Goal: Check status: Check status

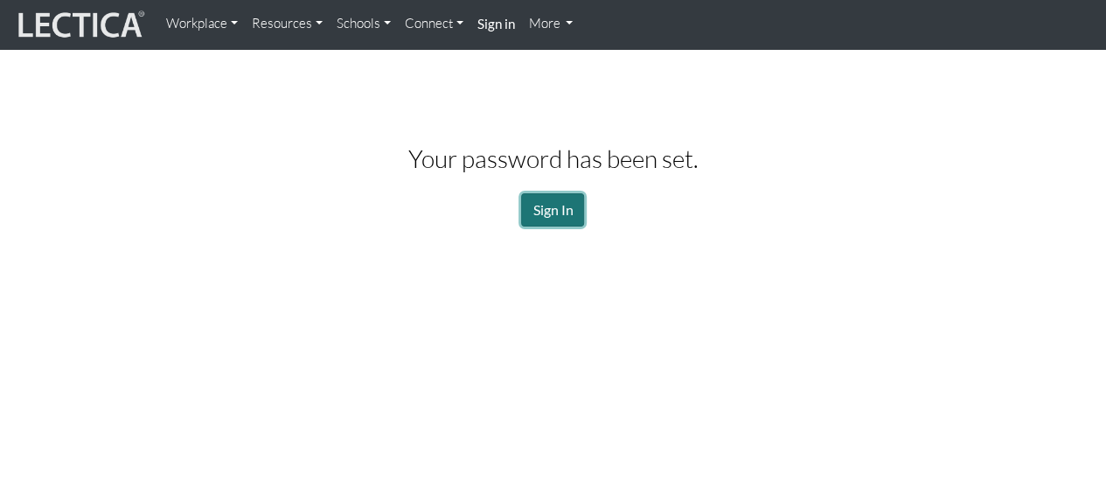
click at [563, 212] on link "Sign In" at bounding box center [552, 209] width 63 height 33
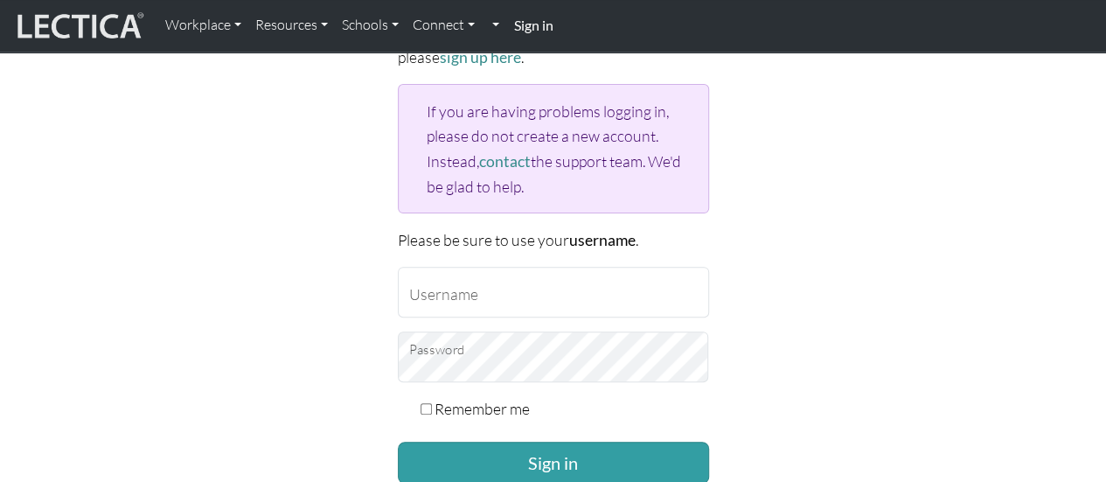
scroll to position [350, 0]
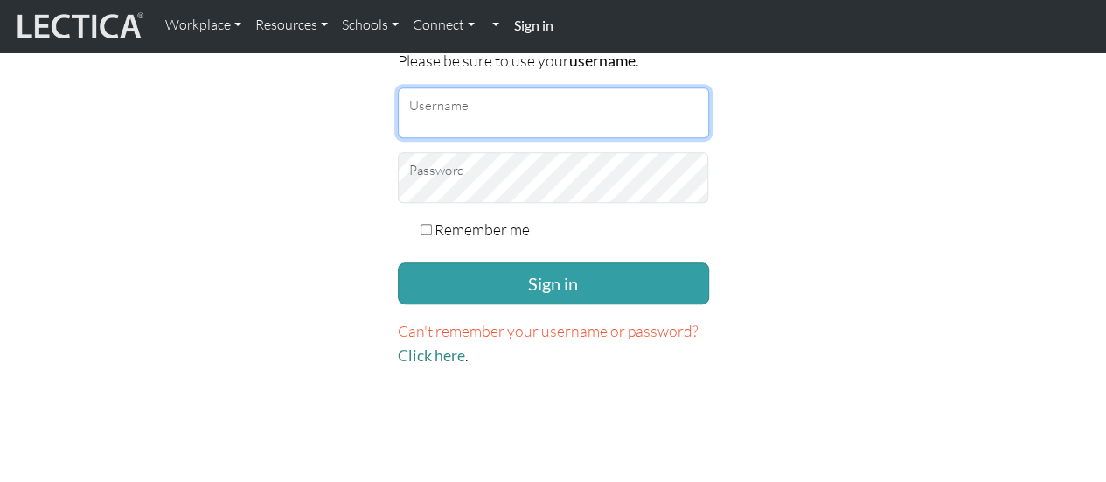
type input "jrrodri"
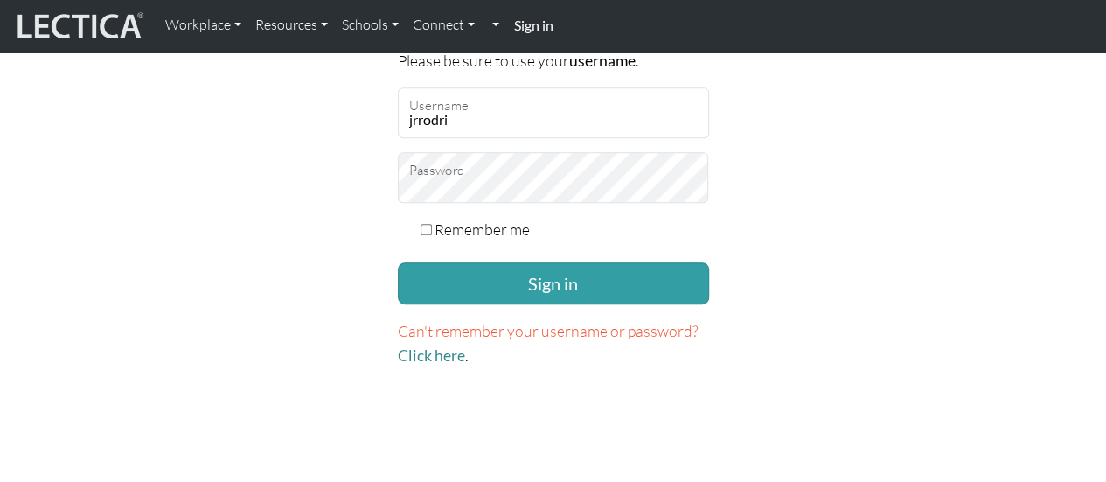
click at [426, 231] on div "Remember me" at bounding box center [553, 229] width 311 height 24
click at [425, 231] on div "Remember me" at bounding box center [553, 229] width 311 height 24
click at [427, 228] on input "Remember me" at bounding box center [425, 229] width 11 height 11
checkbox input "true"
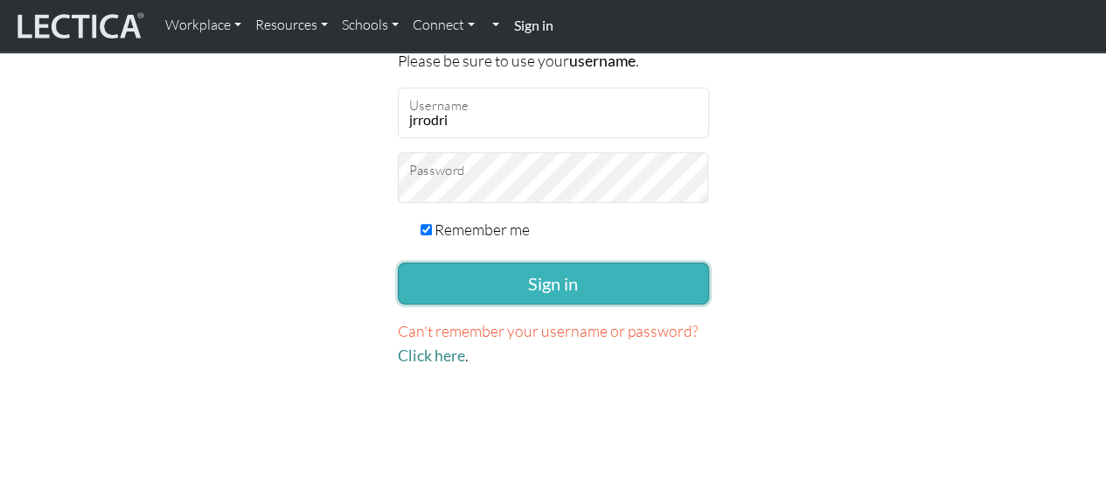
click at [463, 285] on button "Sign in" at bounding box center [553, 283] width 311 height 42
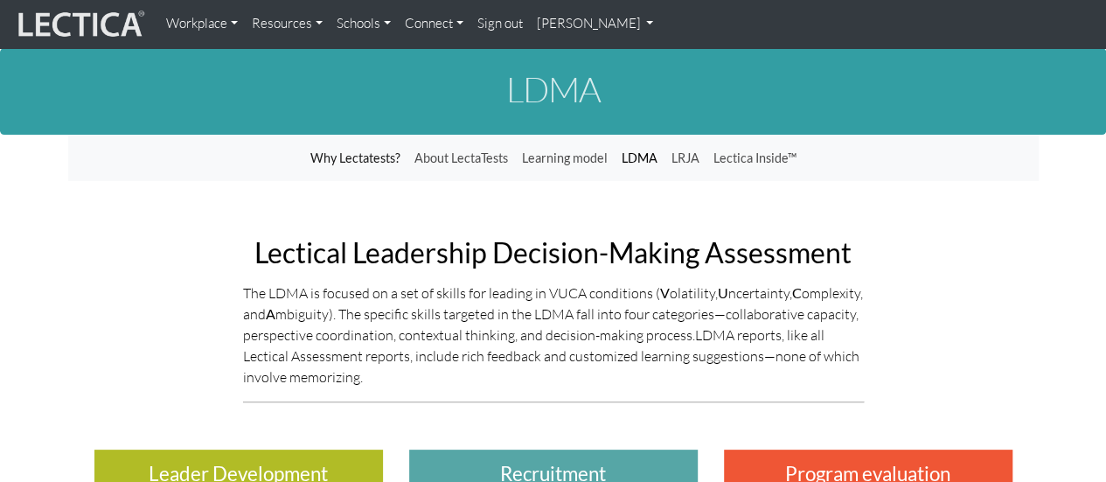
click at [635, 158] on link "LDMA" at bounding box center [639, 158] width 50 height 33
click at [567, 18] on link "[PERSON_NAME]" at bounding box center [595, 24] width 131 height 34
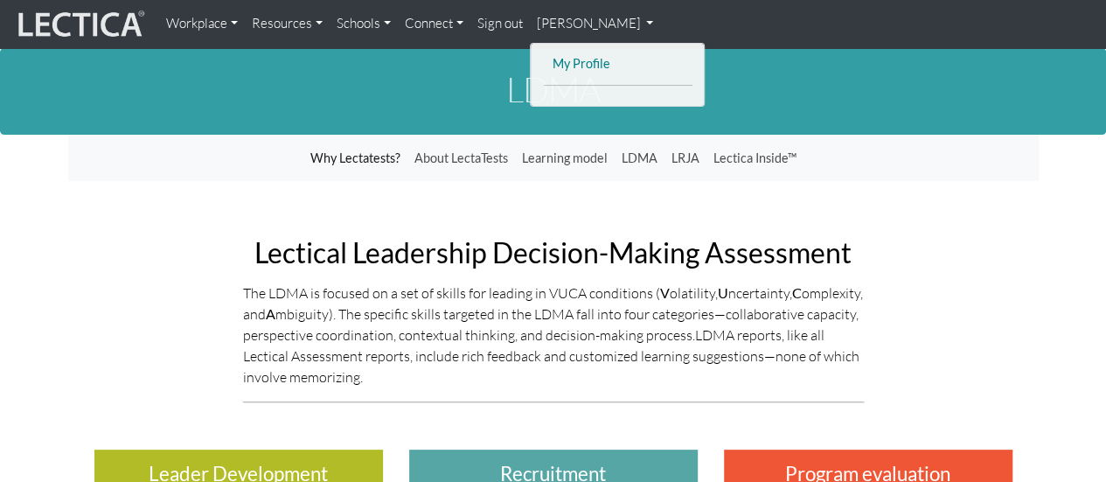
click at [566, 53] on link "My Profile" at bounding box center [618, 64] width 140 height 22
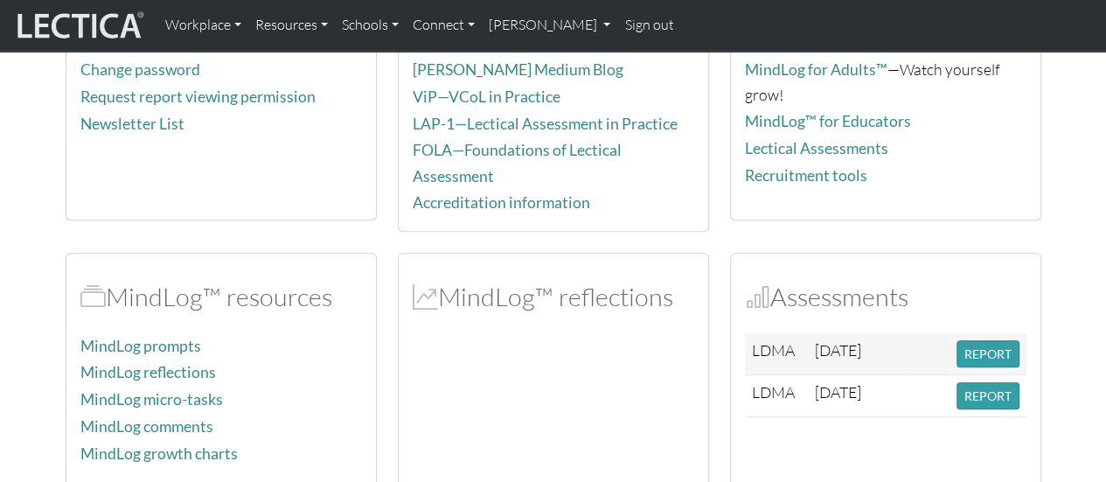
scroll to position [350, 0]
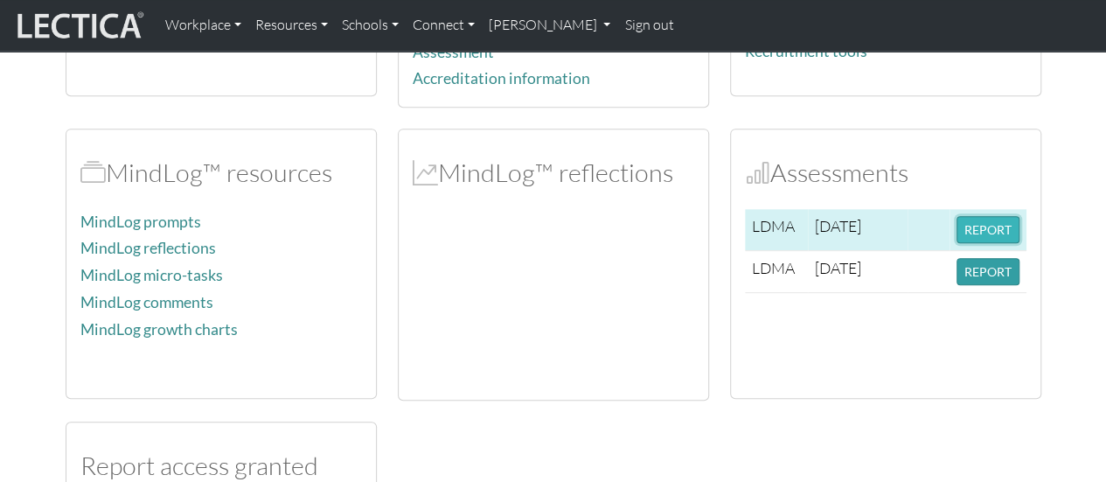
click at [984, 219] on button "REPORT" at bounding box center [987, 229] width 63 height 27
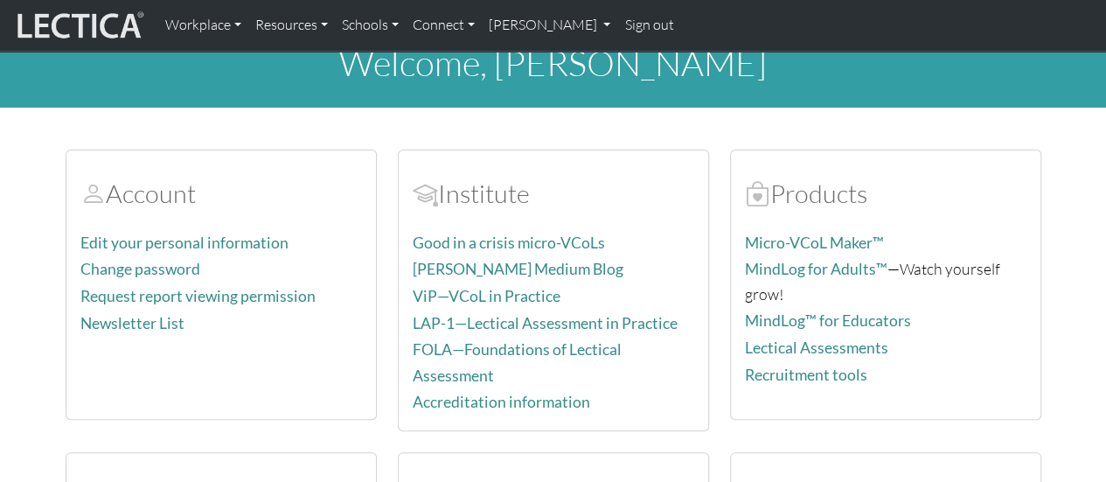
scroll to position [0, 0]
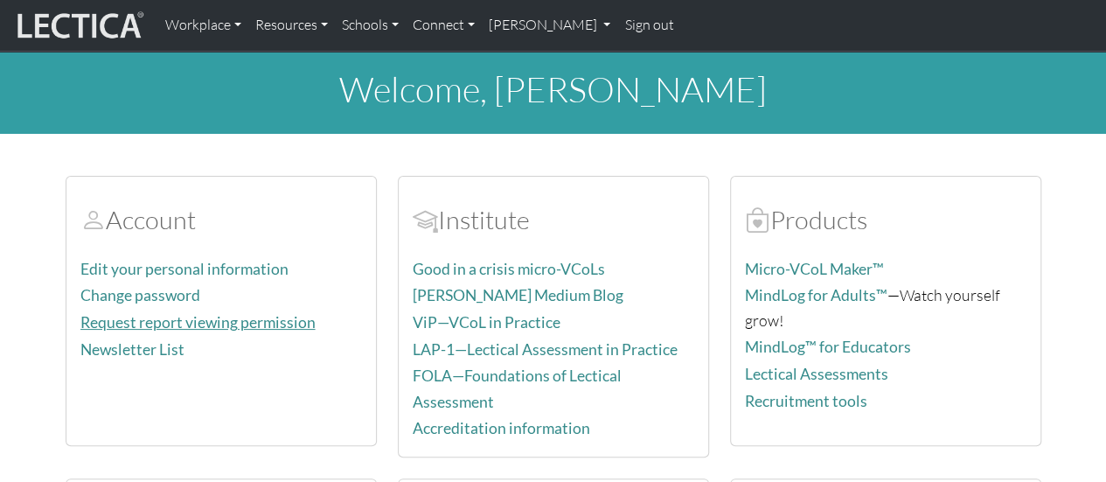
click at [277, 323] on link "Request report viewing permission" at bounding box center [197, 322] width 235 height 18
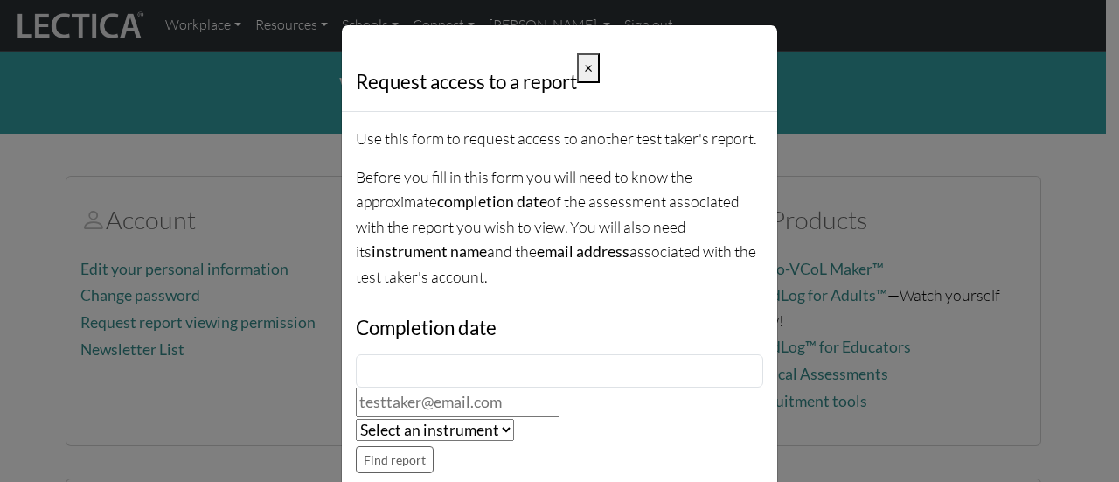
click at [577, 75] on button "×" at bounding box center [588, 68] width 23 height 30
click at [589, 66] on button "×" at bounding box center [588, 68] width 23 height 30
click at [584, 67] on span "×" at bounding box center [588, 68] width 9 height 18
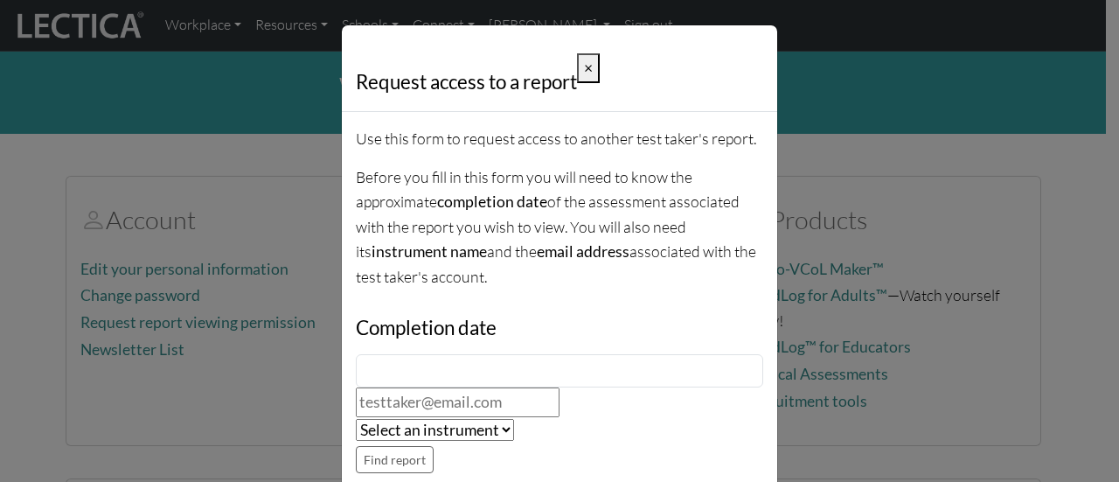
click at [864, 239] on div "Request access to a report × Use this form to request access to another test ta…" at bounding box center [559, 241] width 1119 height 482
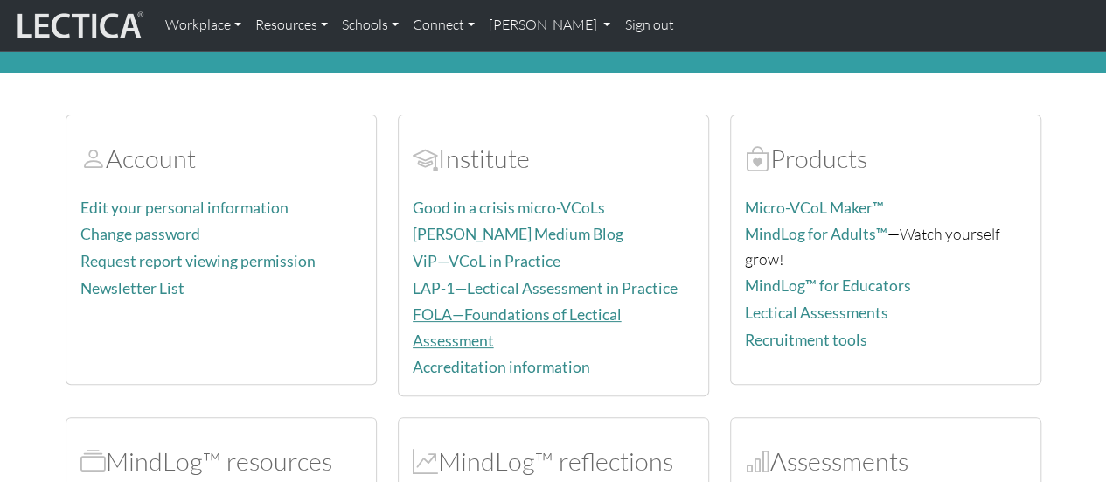
scroll to position [87, 0]
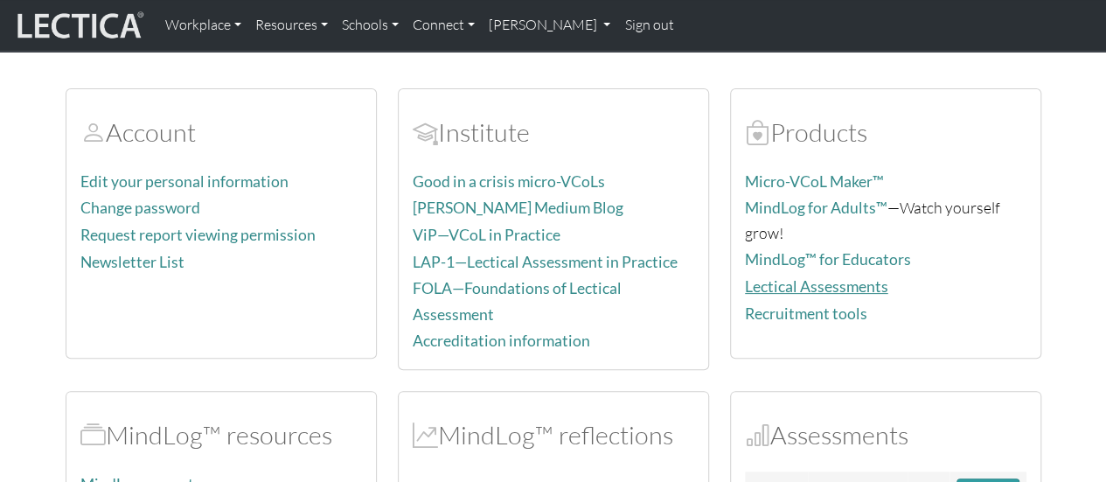
click at [785, 280] on link "Lectical Assessments" at bounding box center [816, 286] width 143 height 18
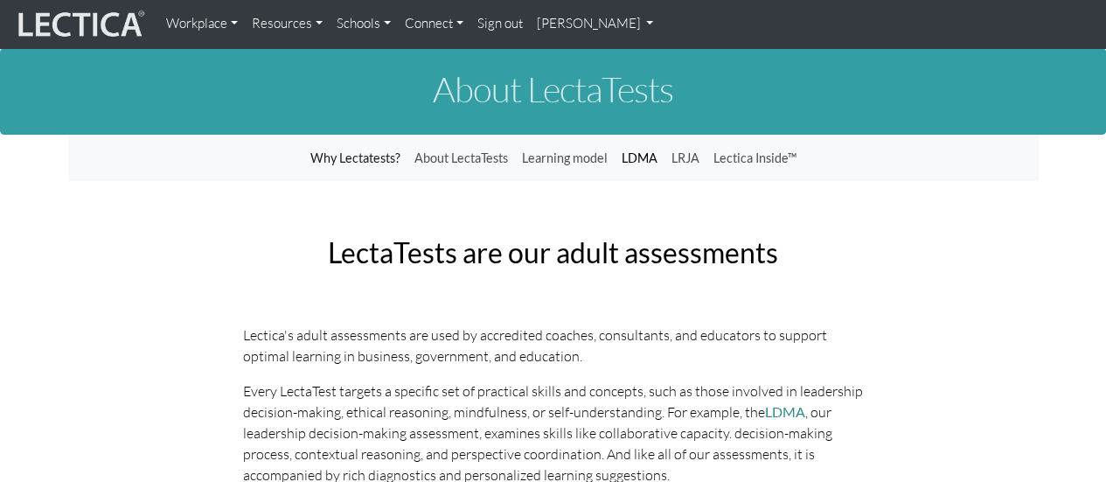
click at [648, 156] on link "LDMA" at bounding box center [639, 158] width 50 height 33
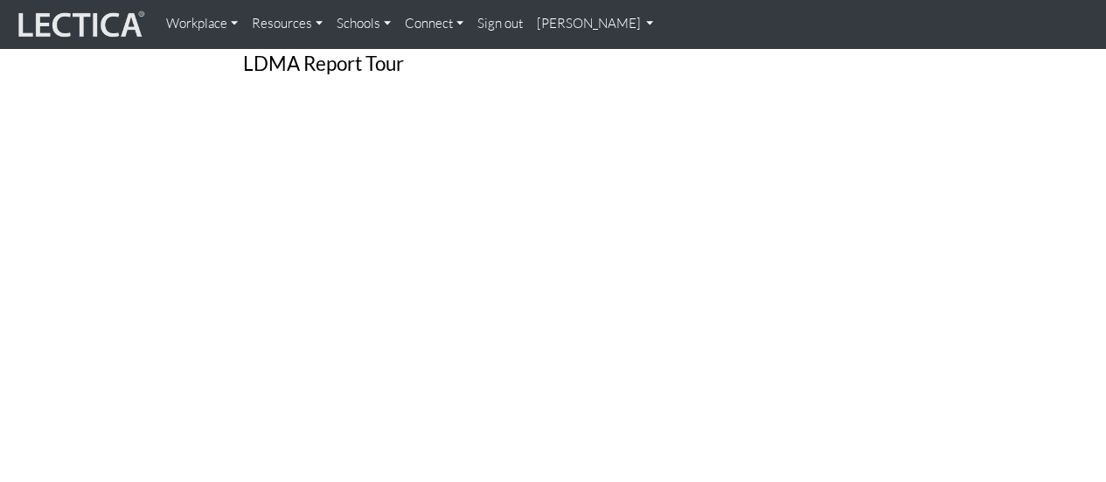
scroll to position [961, 0]
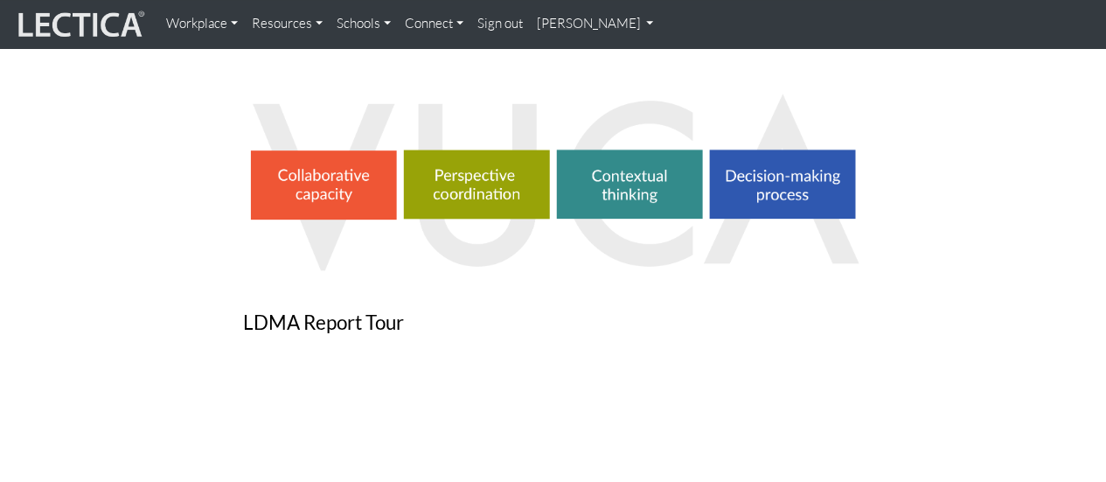
click at [615, 189] on img at bounding box center [553, 180] width 621 height 180
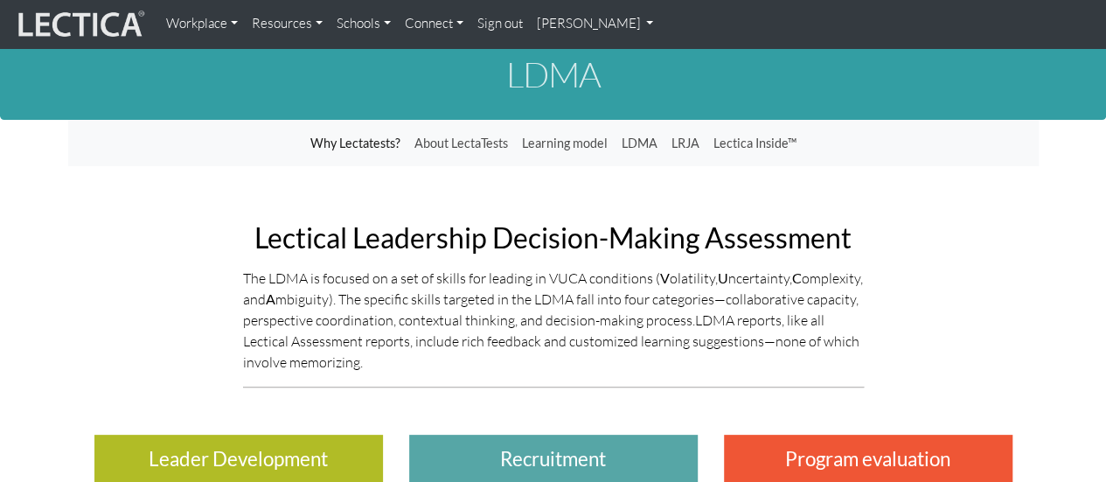
scroll to position [0, 0]
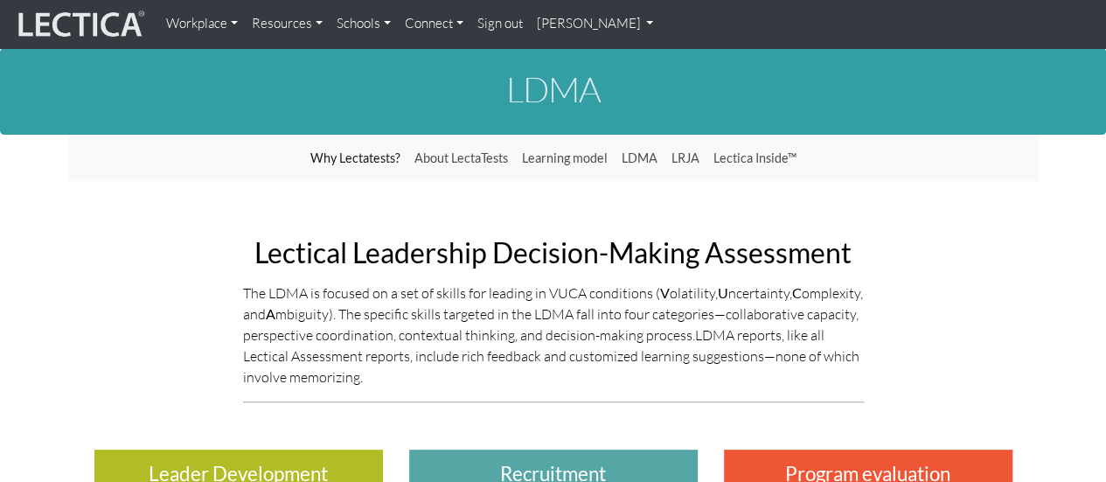
click at [201, 27] on link "Workplace" at bounding box center [202, 24] width 86 height 34
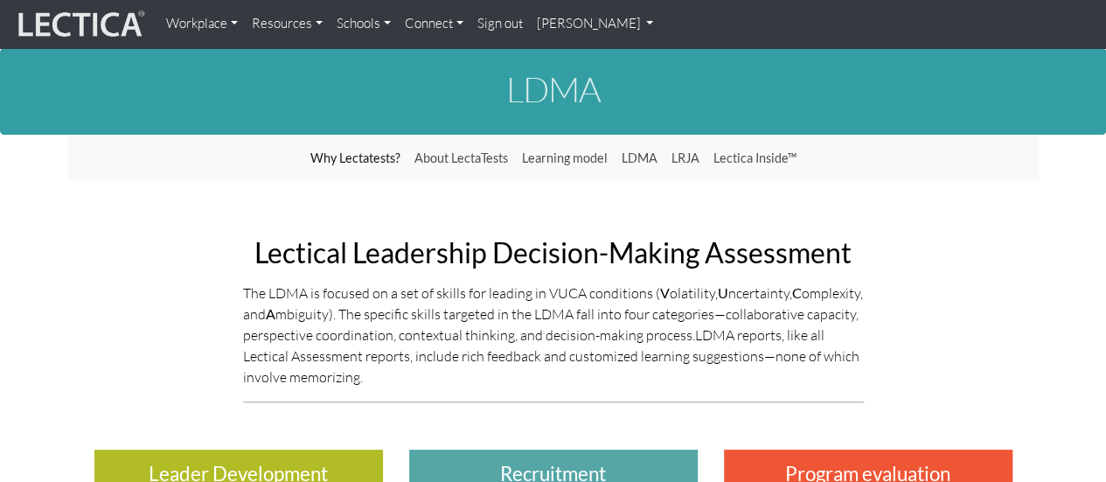
click at [468, 284] on p "The LDMA is focused on a set of skills for leading in VUCA conditions ( V olati…" at bounding box center [553, 334] width 621 height 105
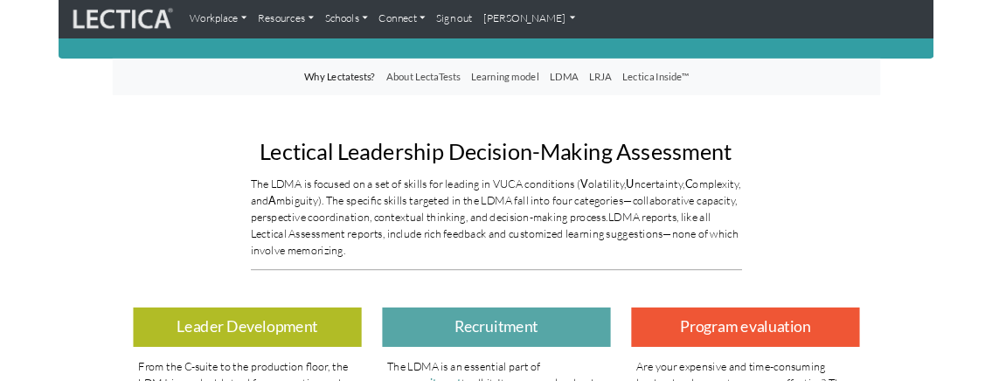
scroll to position [175, 0]
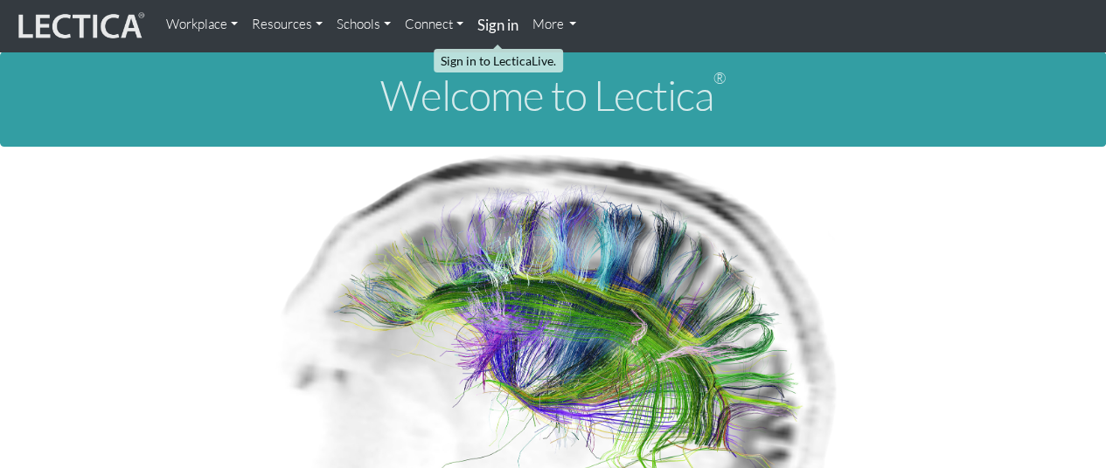
click at [512, 30] on strong "Sign in" at bounding box center [497, 25] width 41 height 18
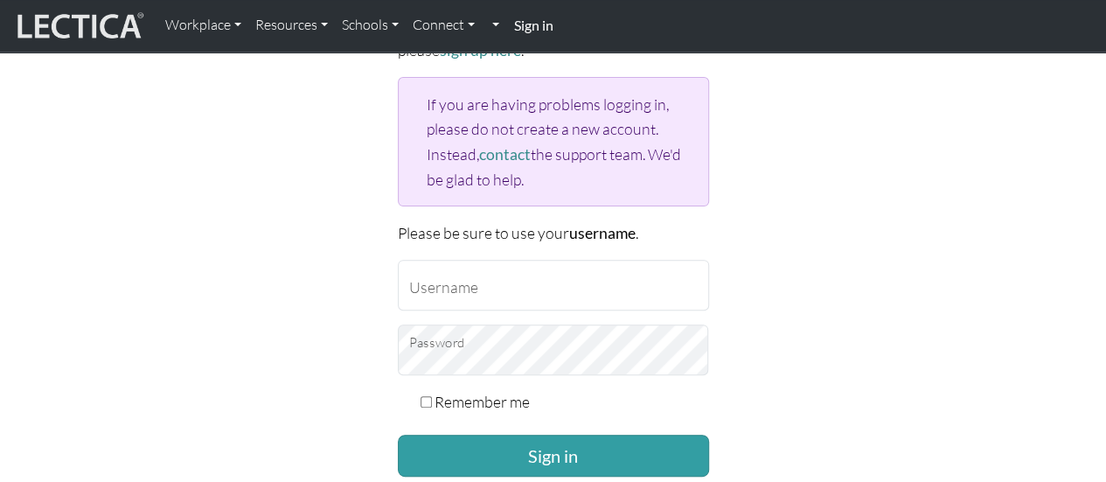
scroll to position [175, 0]
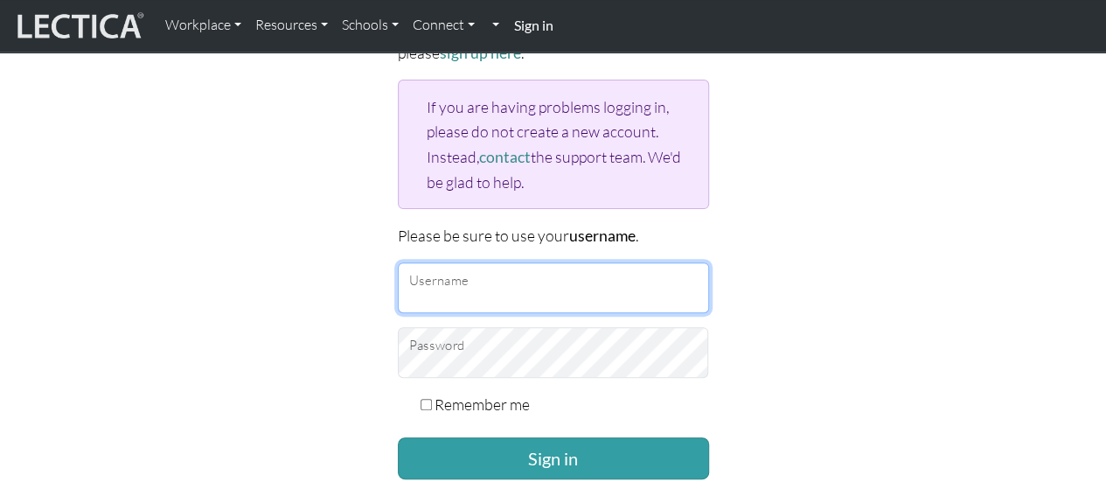
type input "jrrodri"
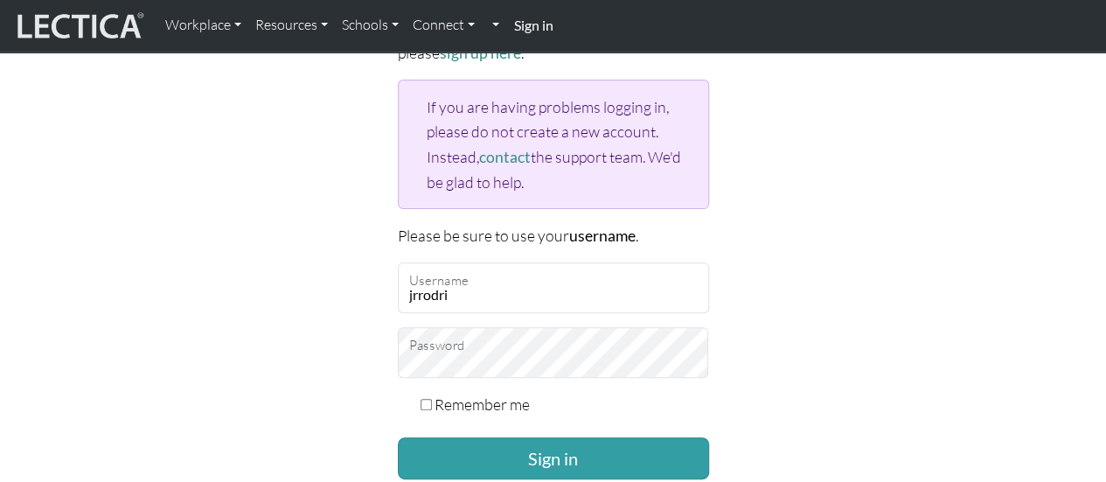
click at [427, 399] on input "Remember me" at bounding box center [425, 404] width 11 height 11
checkbox input "true"
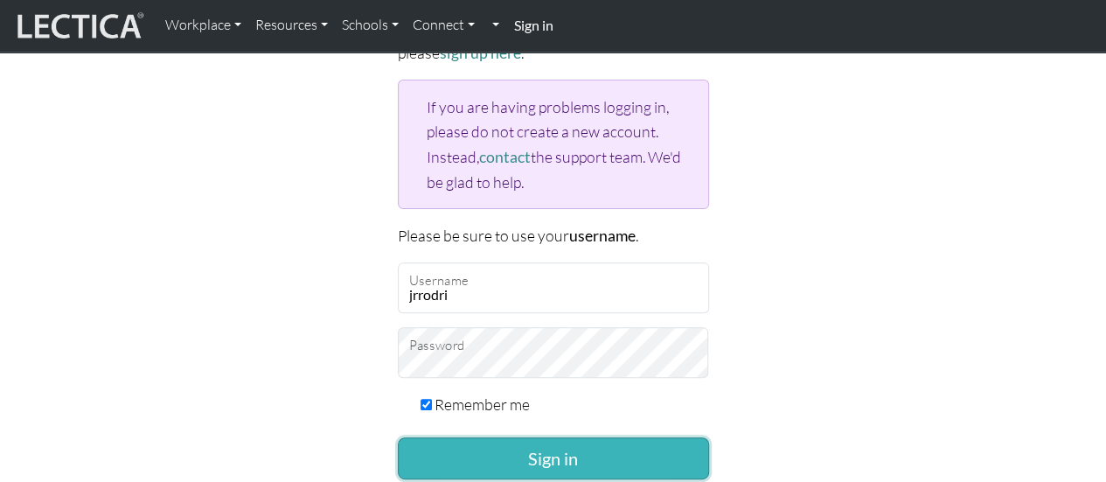
click at [438, 459] on button "Sign in" at bounding box center [553, 458] width 311 height 42
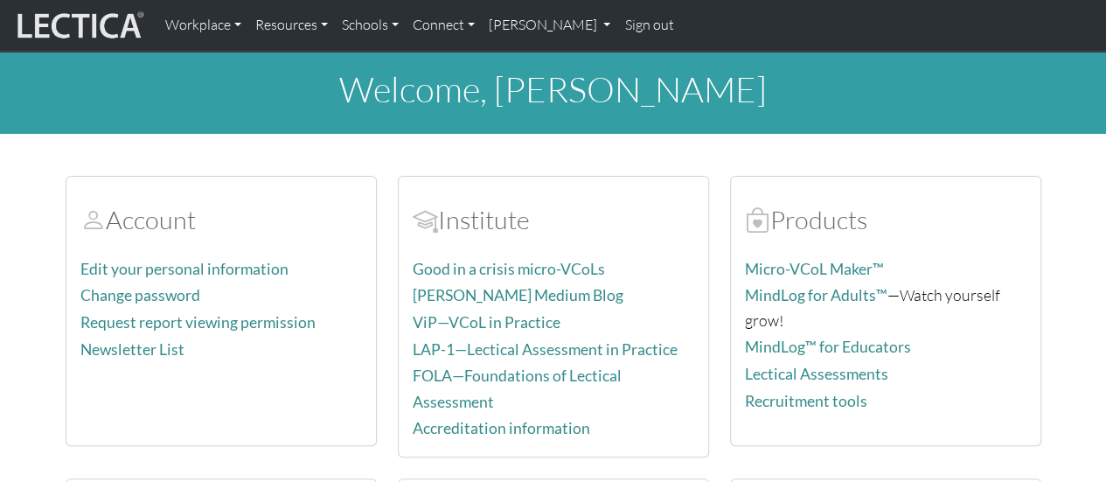
click at [442, 25] on link "Connect" at bounding box center [444, 25] width 76 height 37
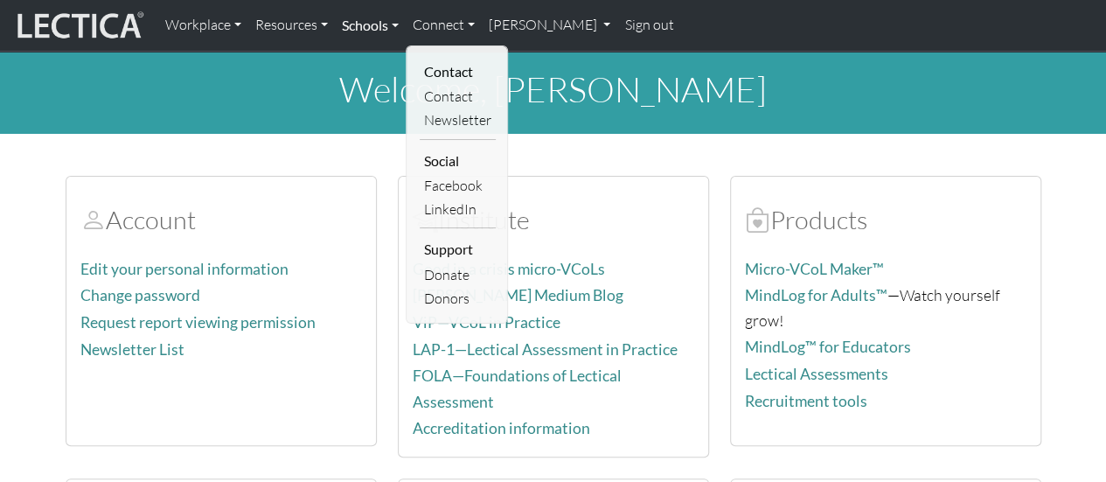
click at [388, 25] on link "Schools" at bounding box center [370, 25] width 71 height 37
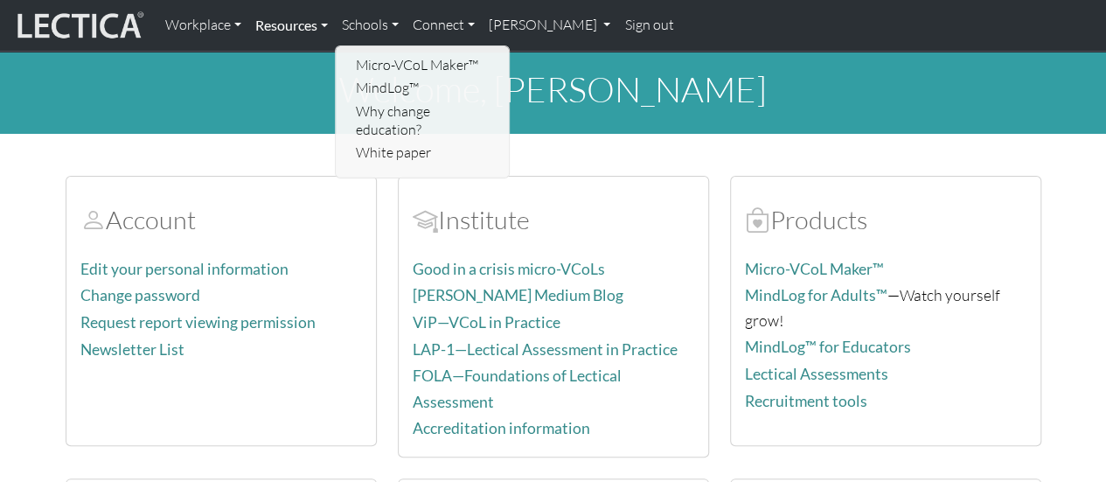
click at [307, 29] on link "Resources" at bounding box center [291, 25] width 87 height 37
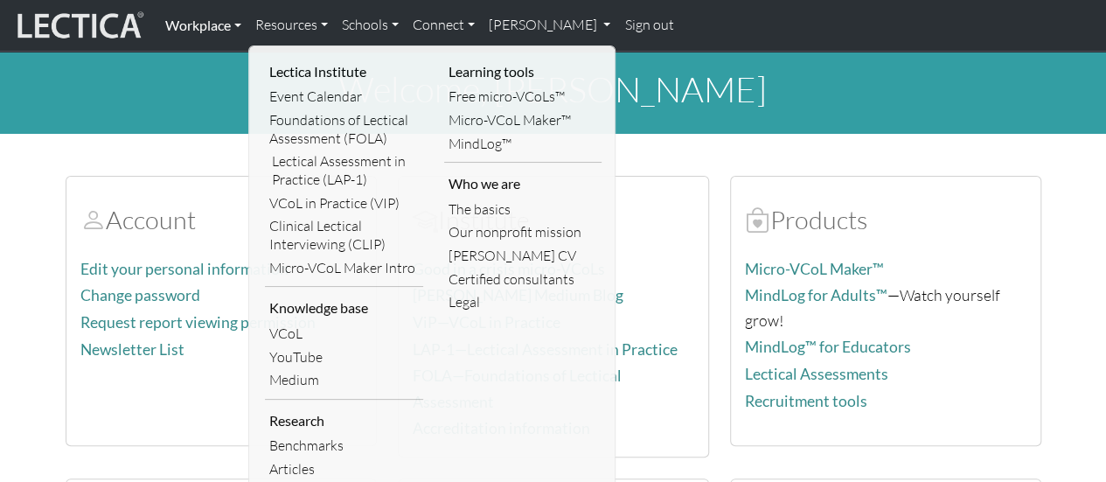
click at [215, 17] on link "Workplace" at bounding box center [203, 25] width 90 height 37
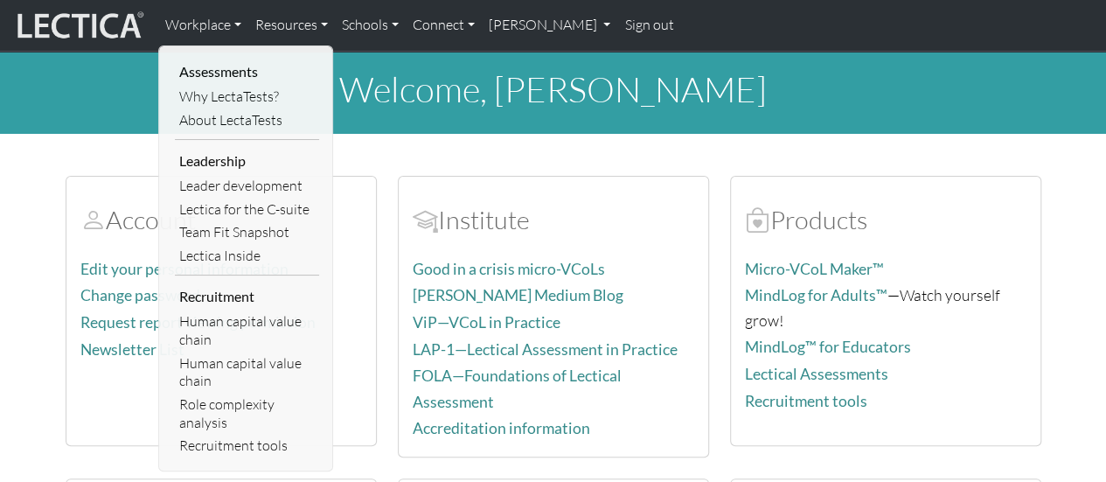
scroll to position [87, 0]
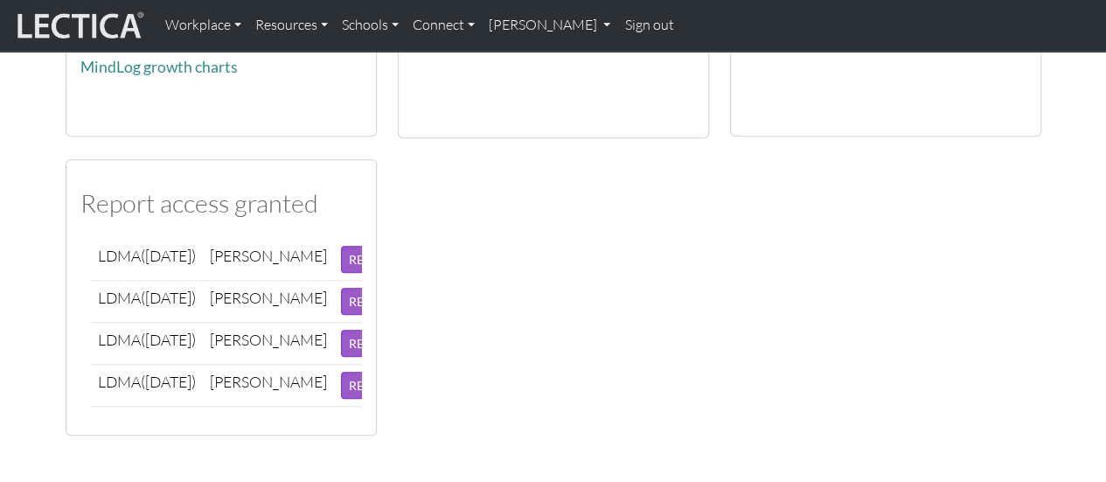
scroll to position [524, 0]
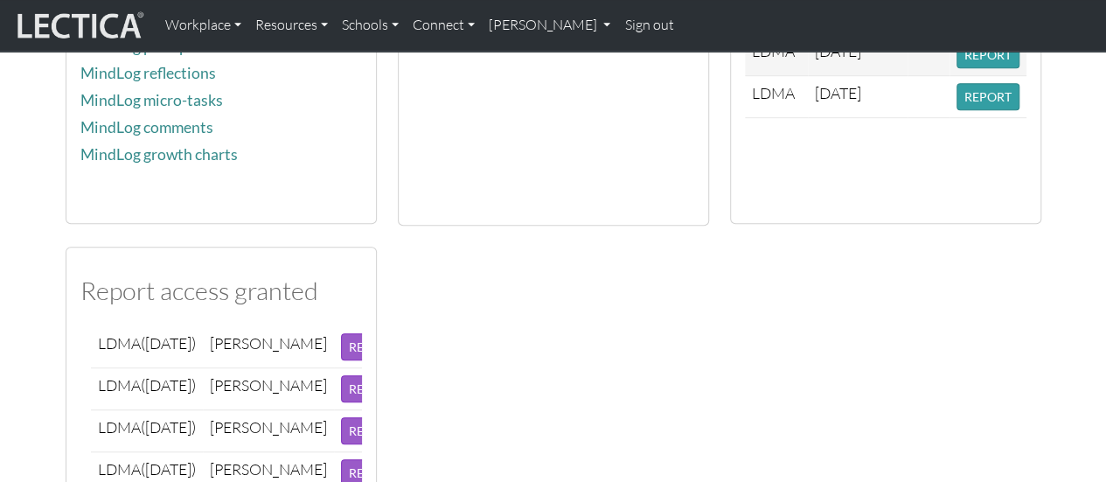
click at [186, 275] on h2 "Report access granted" at bounding box center [220, 290] width 281 height 31
drag, startPoint x: 185, startPoint y: 277, endPoint x: 240, endPoint y: 283, distance: 55.4
click at [198, 278] on h2 "Report access granted" at bounding box center [220, 290] width 281 height 31
click at [822, 312] on div "Account Edit your personal information Change password Request report viewing p…" at bounding box center [553, 76] width 996 height 892
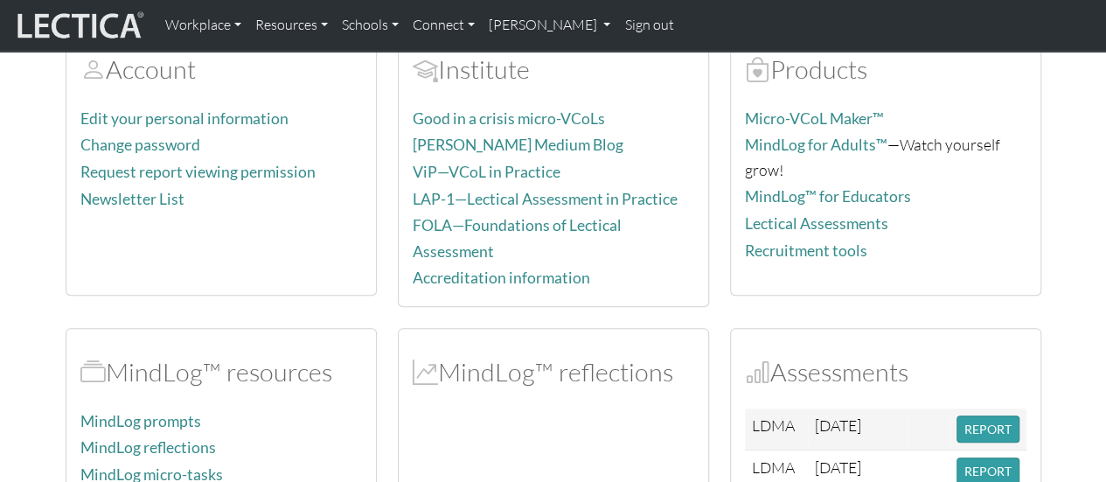
scroll to position [262, 0]
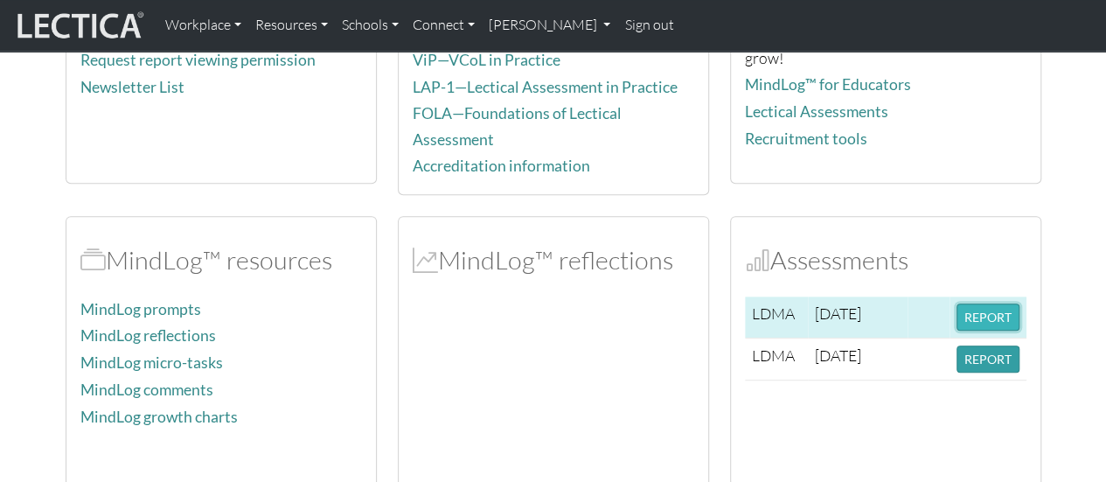
click at [1009, 312] on button "REPORT" at bounding box center [987, 316] width 63 height 27
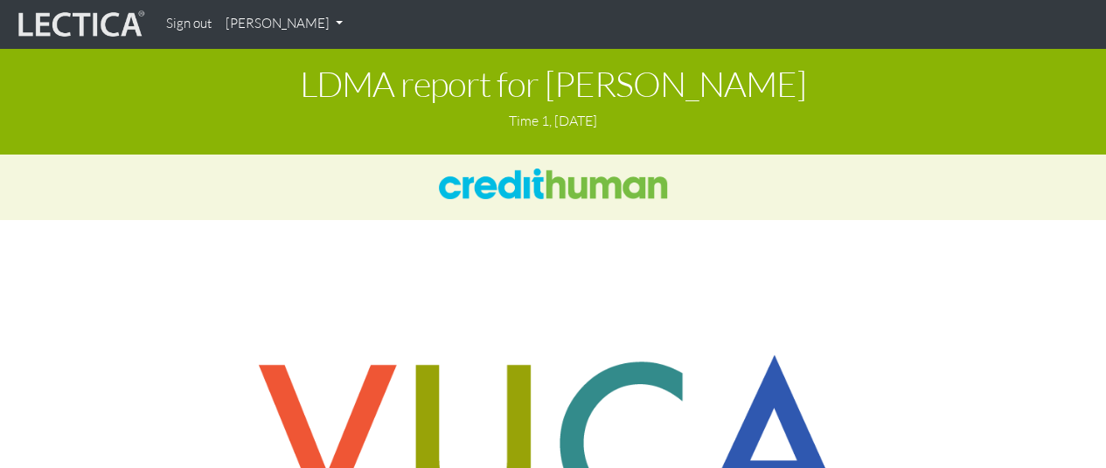
click at [309, 24] on link "[PERSON_NAME]" at bounding box center [284, 24] width 131 height 34
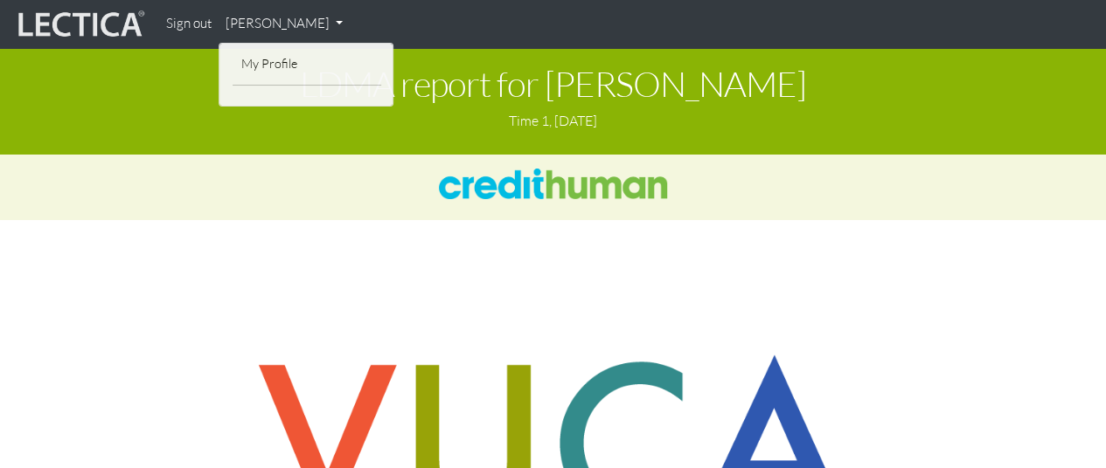
click at [309, 24] on link "[PERSON_NAME]" at bounding box center [284, 24] width 131 height 34
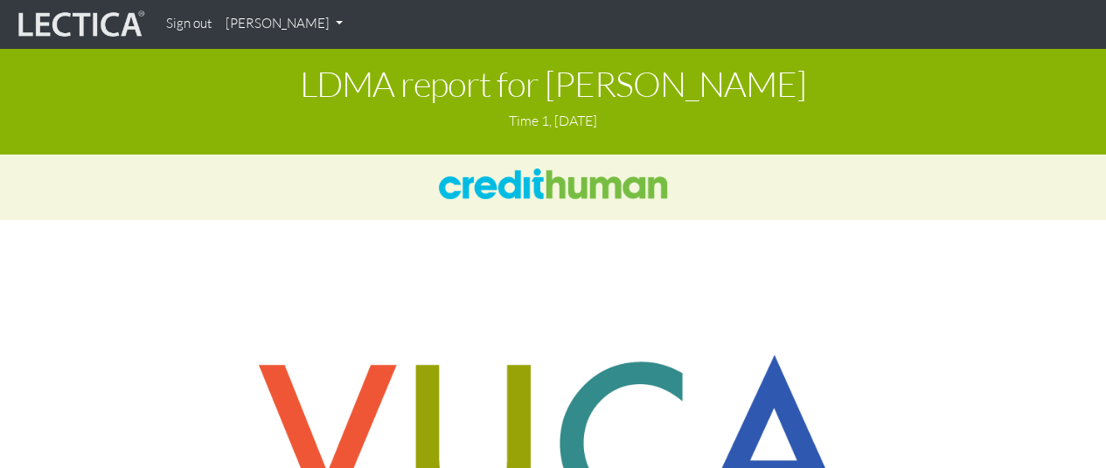
click at [187, 148] on div "LDMA report for [PERSON_NAME] Time 1, [DATE]" at bounding box center [553, 101] width 1106 height 107
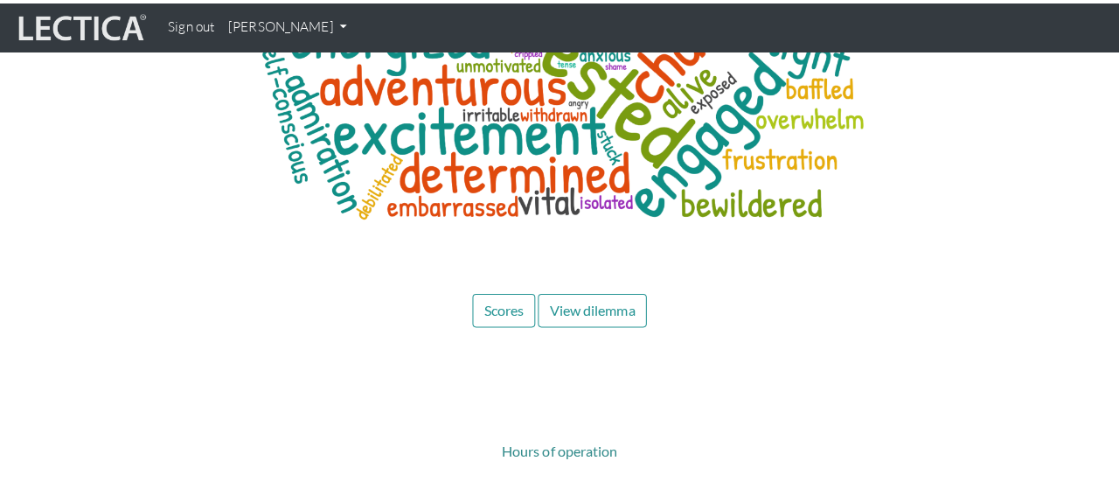
scroll to position [8303, 0]
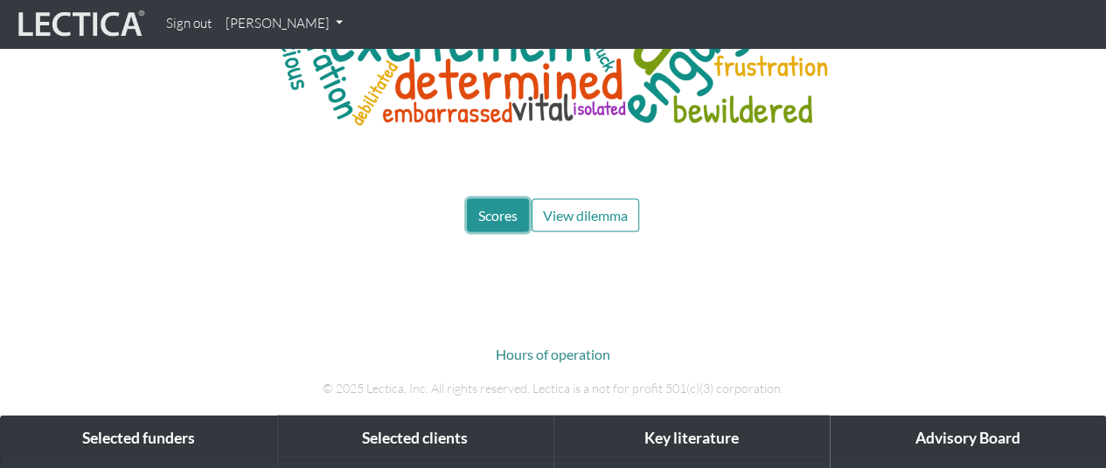
click at [509, 207] on span "Scores" at bounding box center [497, 215] width 39 height 17
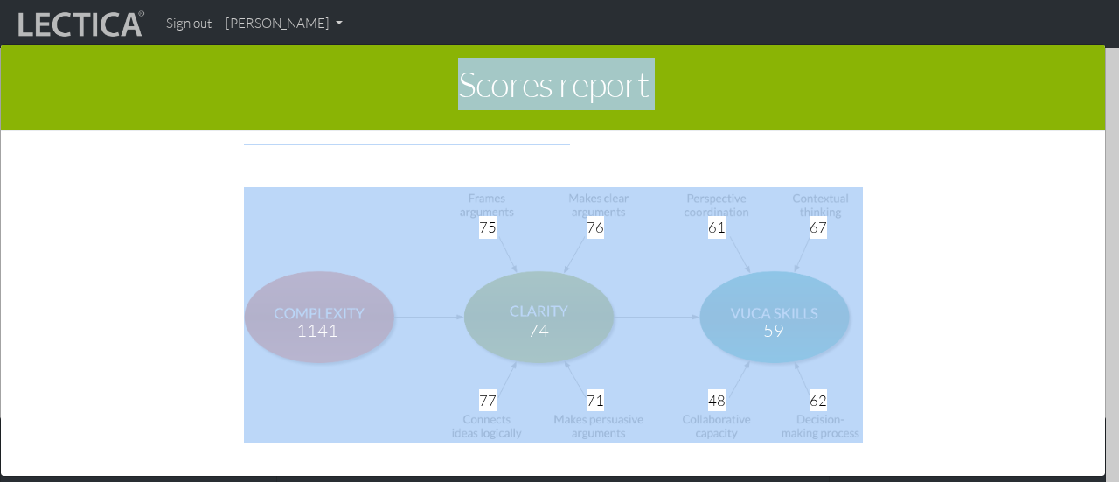
scroll to position [6478, 0]
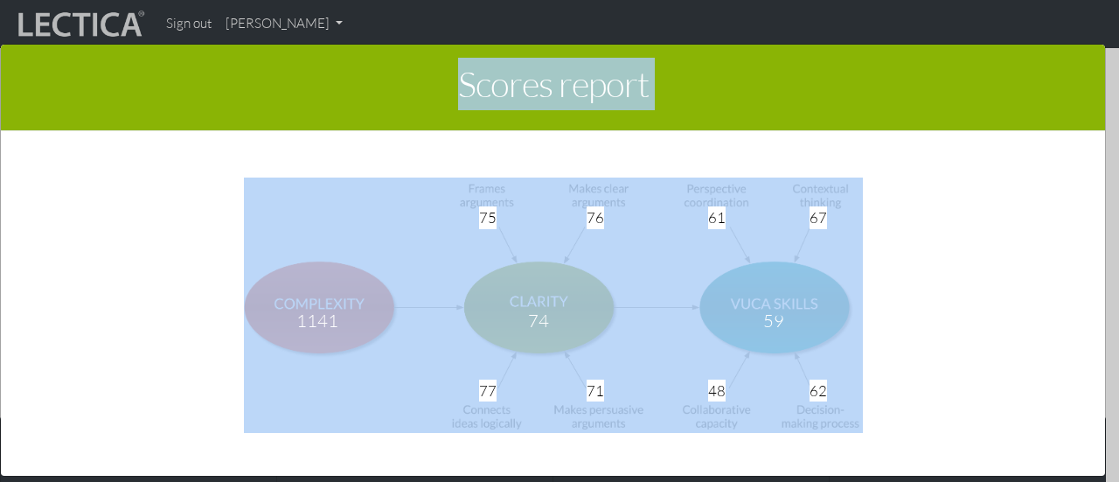
drag, startPoint x: 435, startPoint y: 82, endPoint x: 867, endPoint y: 317, distance: 491.6
click at [867, 317] on div "Scores report × This section of your report presents a summary of LDMA score re…" at bounding box center [553, 260] width 1106 height 433
copy div "Scores report × This section of your report presents a summary of LDMA score re…"
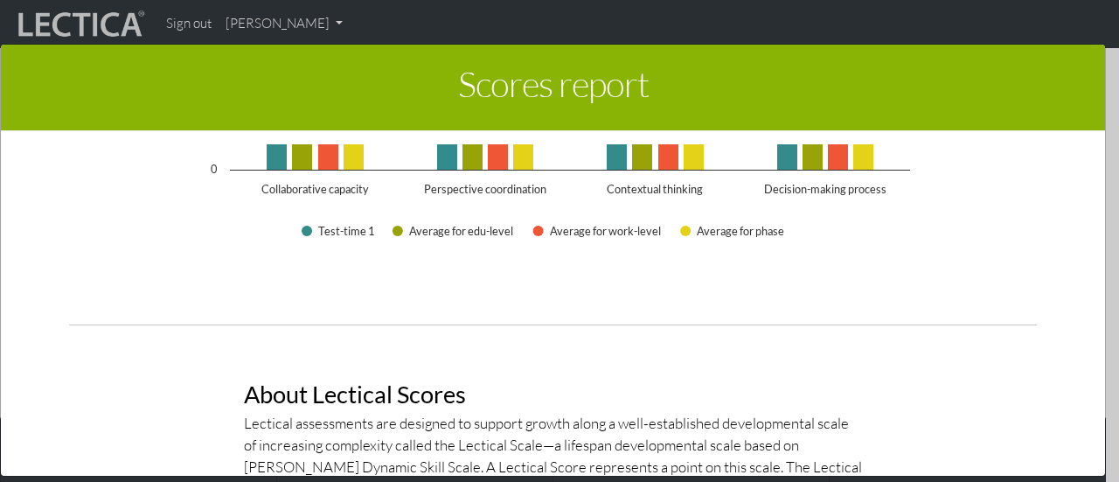
scroll to position [2807, 0]
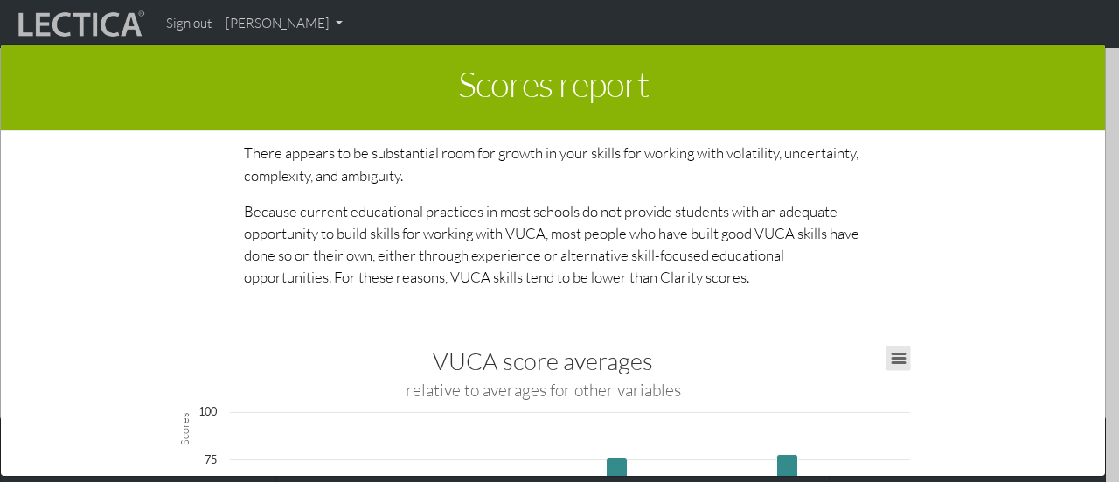
click at [899, 346] on button "View chart menu, VUCA score averages" at bounding box center [898, 358] width 24 height 24
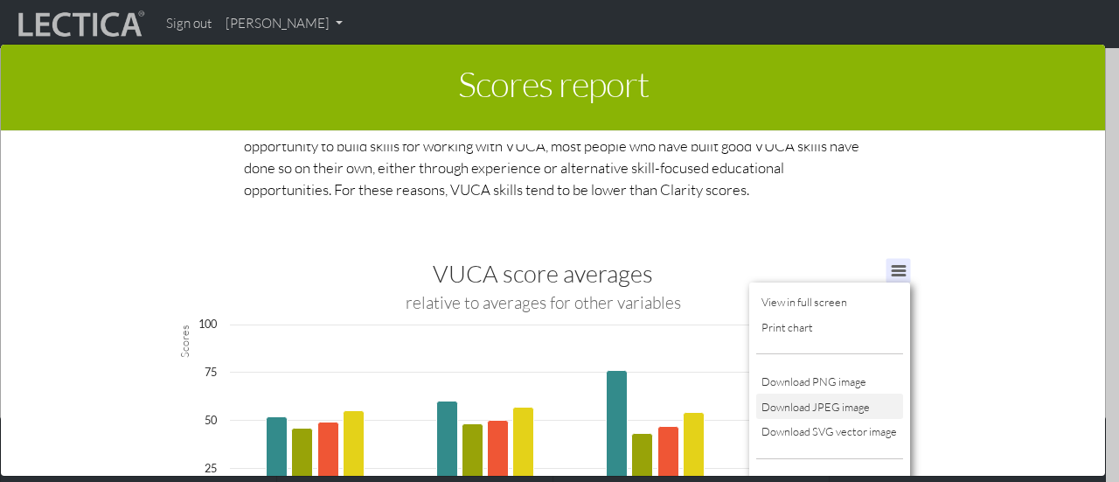
scroll to position [2981, 0]
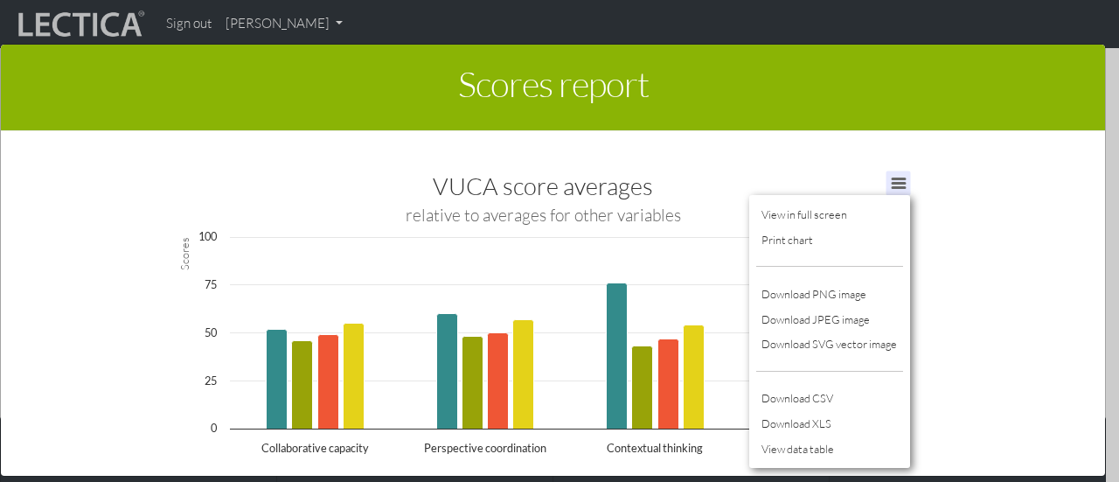
click at [963, 226] on div "This section of your report presents a summary of LDMA score results Here, you …" at bounding box center [553, 309] width 1020 height 331
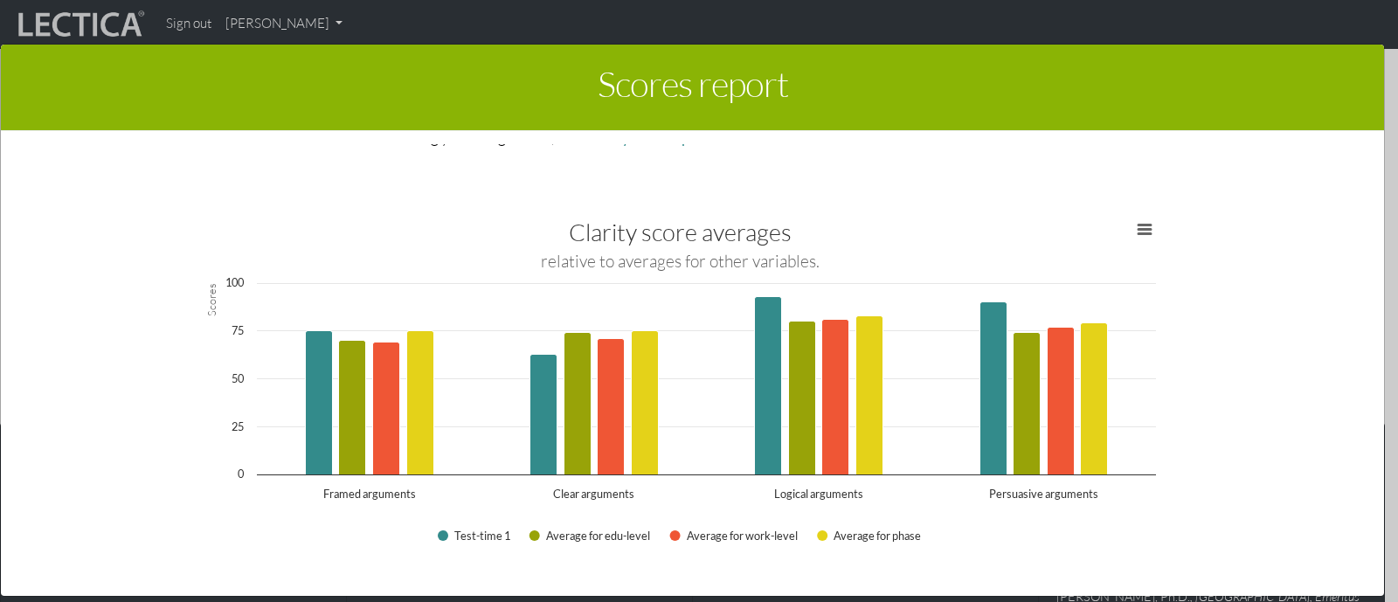
scroll to position [1987, 0]
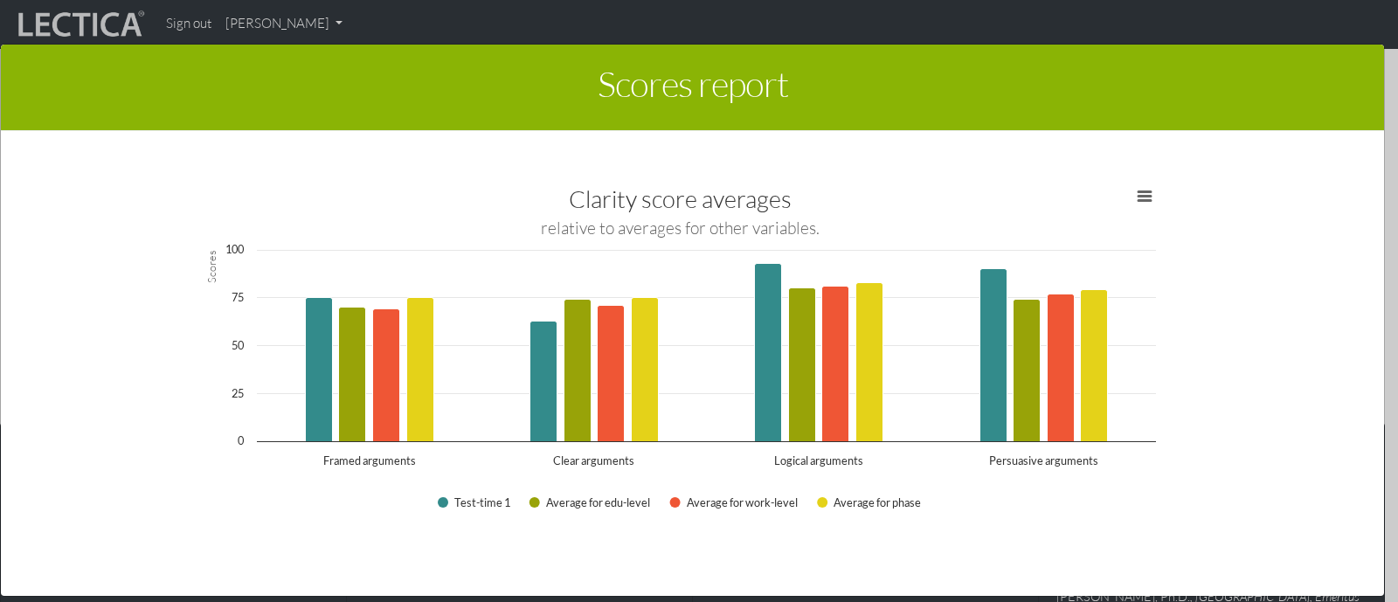
click at [140, 247] on div "This section of your report presents a summary of LDMA score results Here, you …" at bounding box center [693, 370] width 1300 height 452
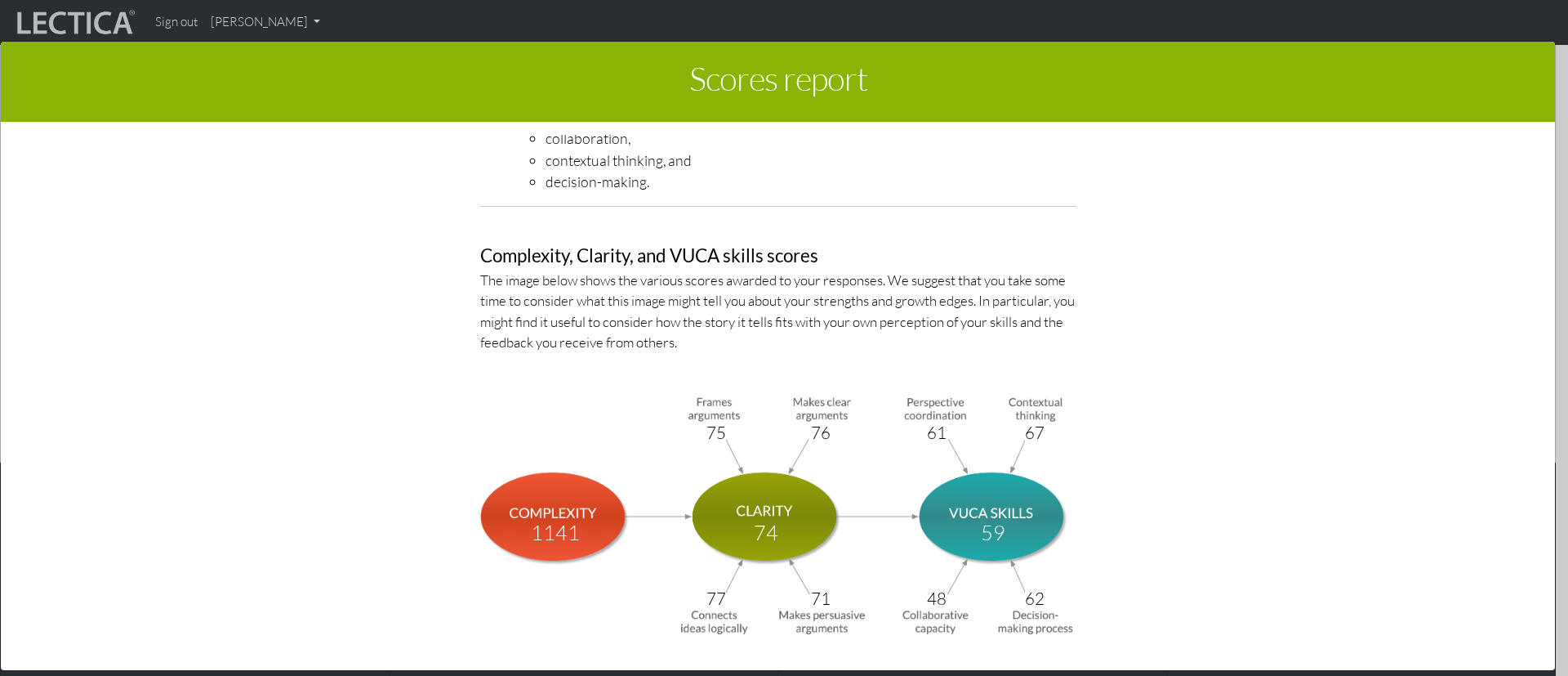
scroll to position [5940, 0]
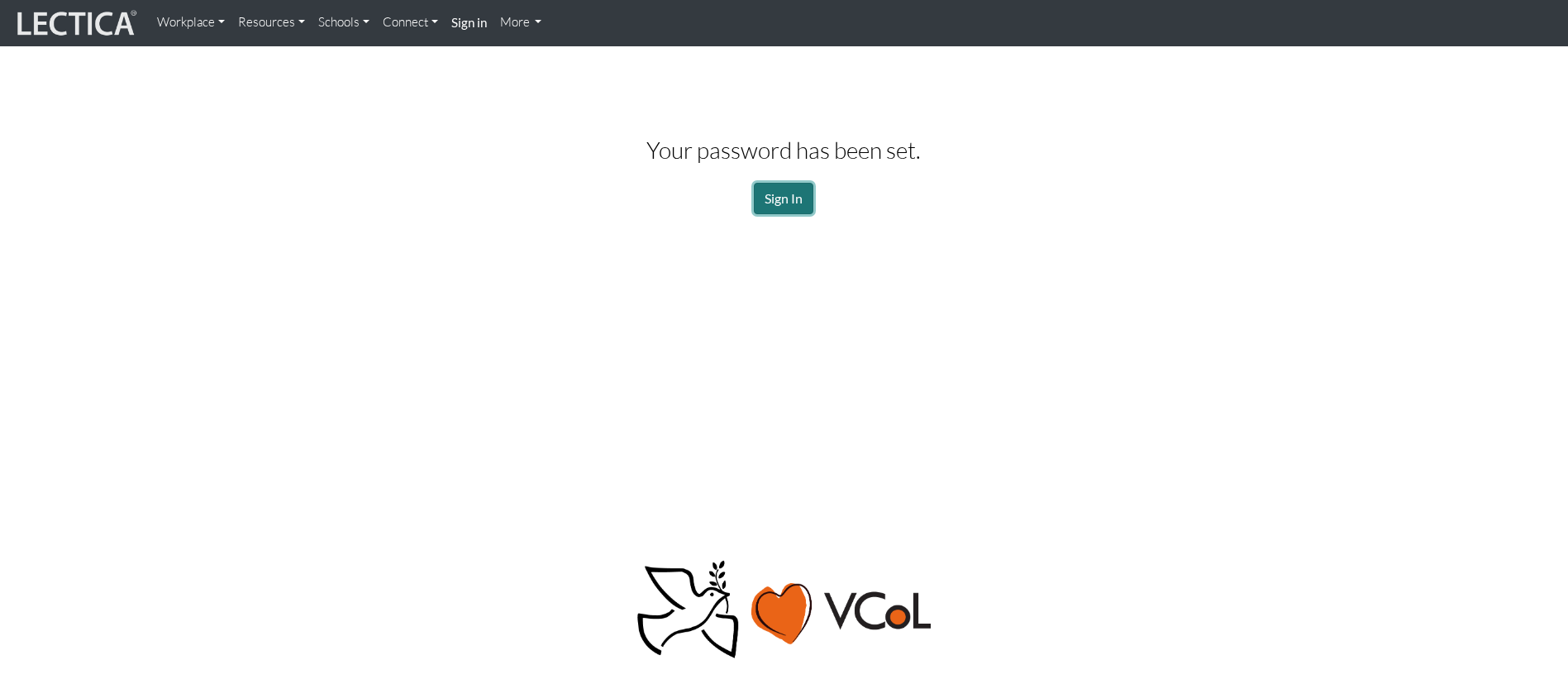
click at [789, 196] on link "Sign In" at bounding box center [783, 198] width 60 height 31
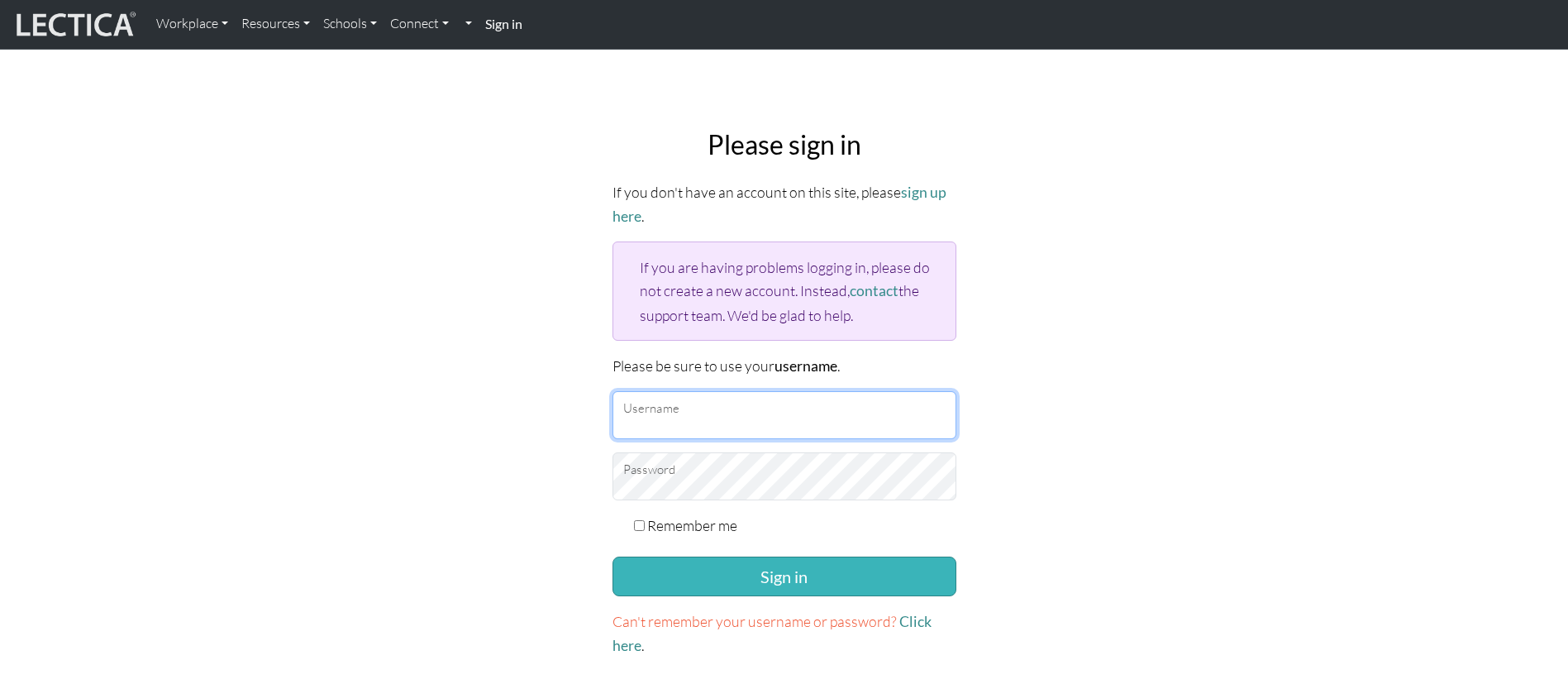
type input "jrrodri"
click at [728, 560] on button "Sign in" at bounding box center [785, 576] width 344 height 40
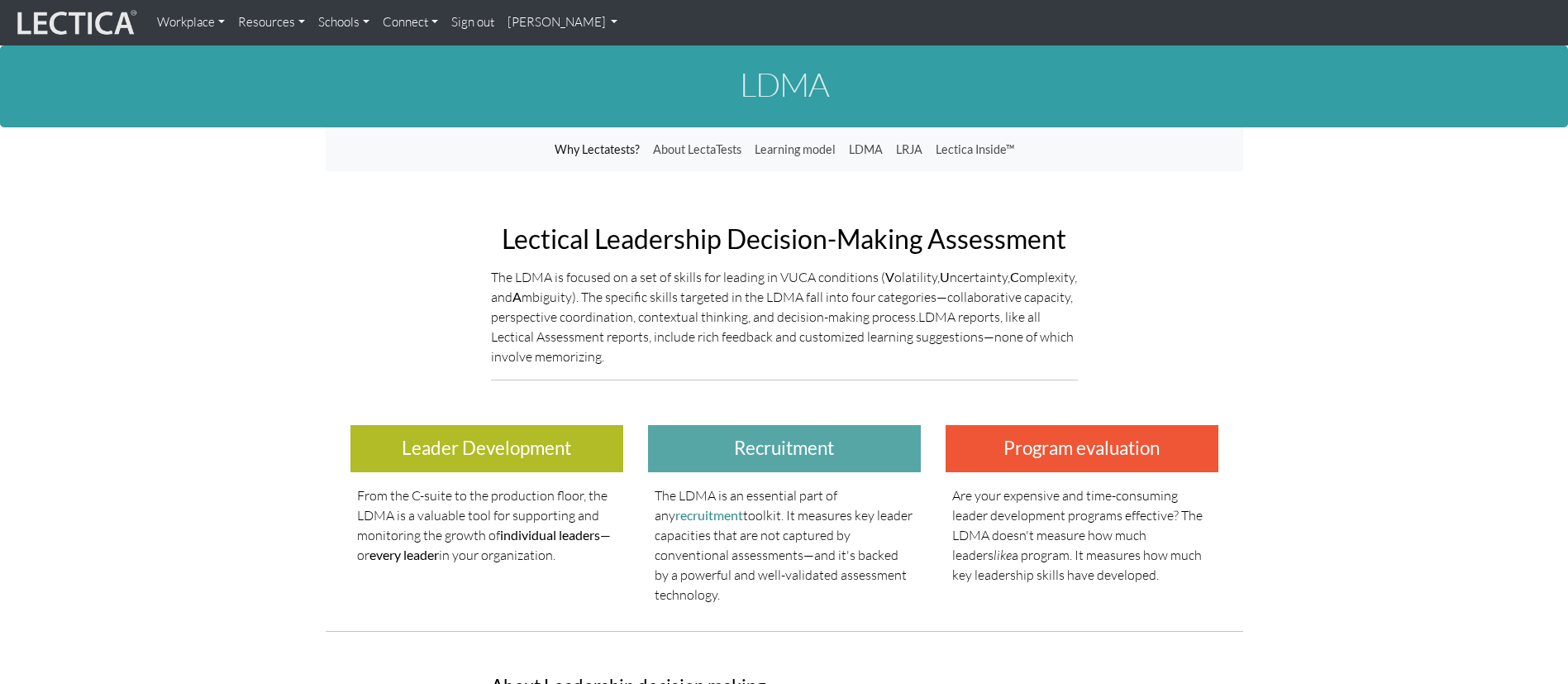
click at [568, 18] on link "[PERSON_NAME]" at bounding box center [563, 23] width 124 height 32
click at [564, 52] on link "My Profile" at bounding box center [584, 61] width 132 height 21
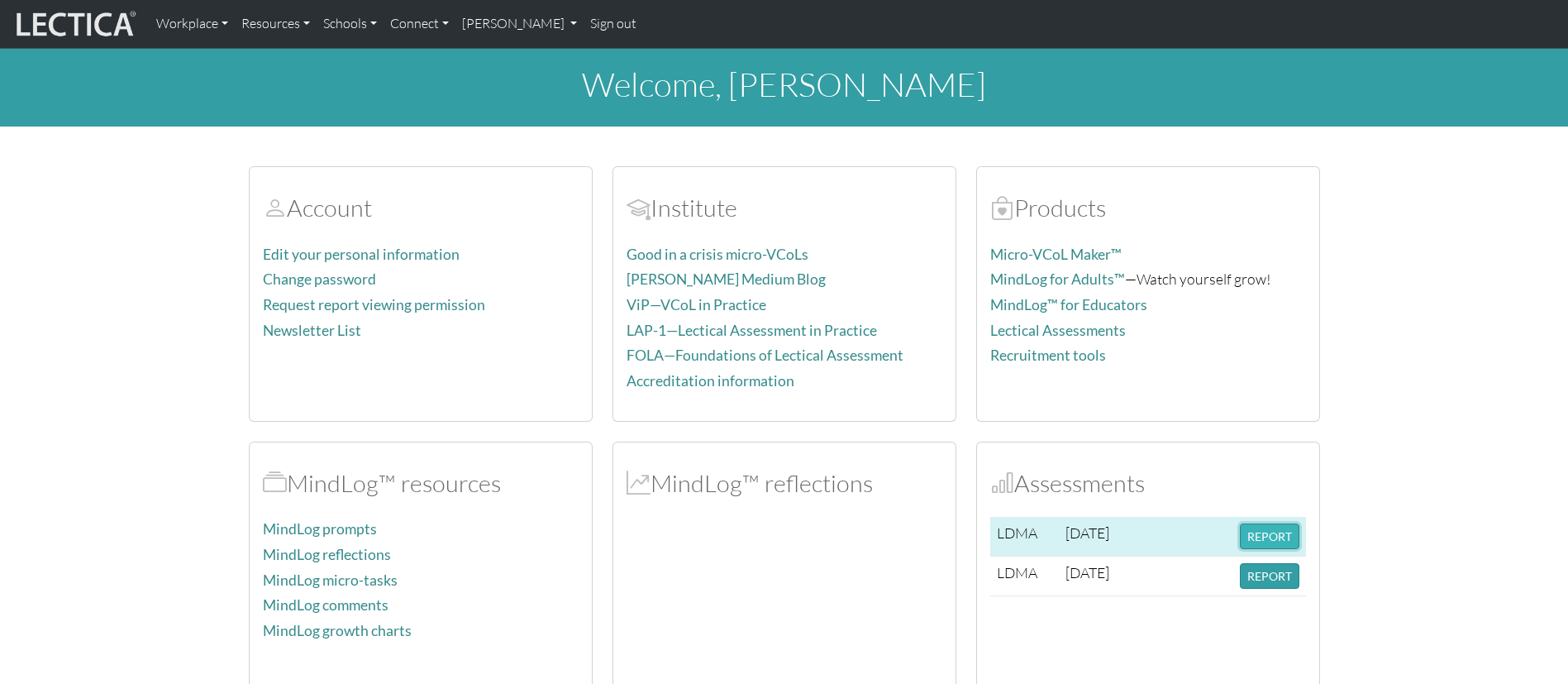
click at [1283, 535] on button "REPORT" at bounding box center [1269, 535] width 60 height 26
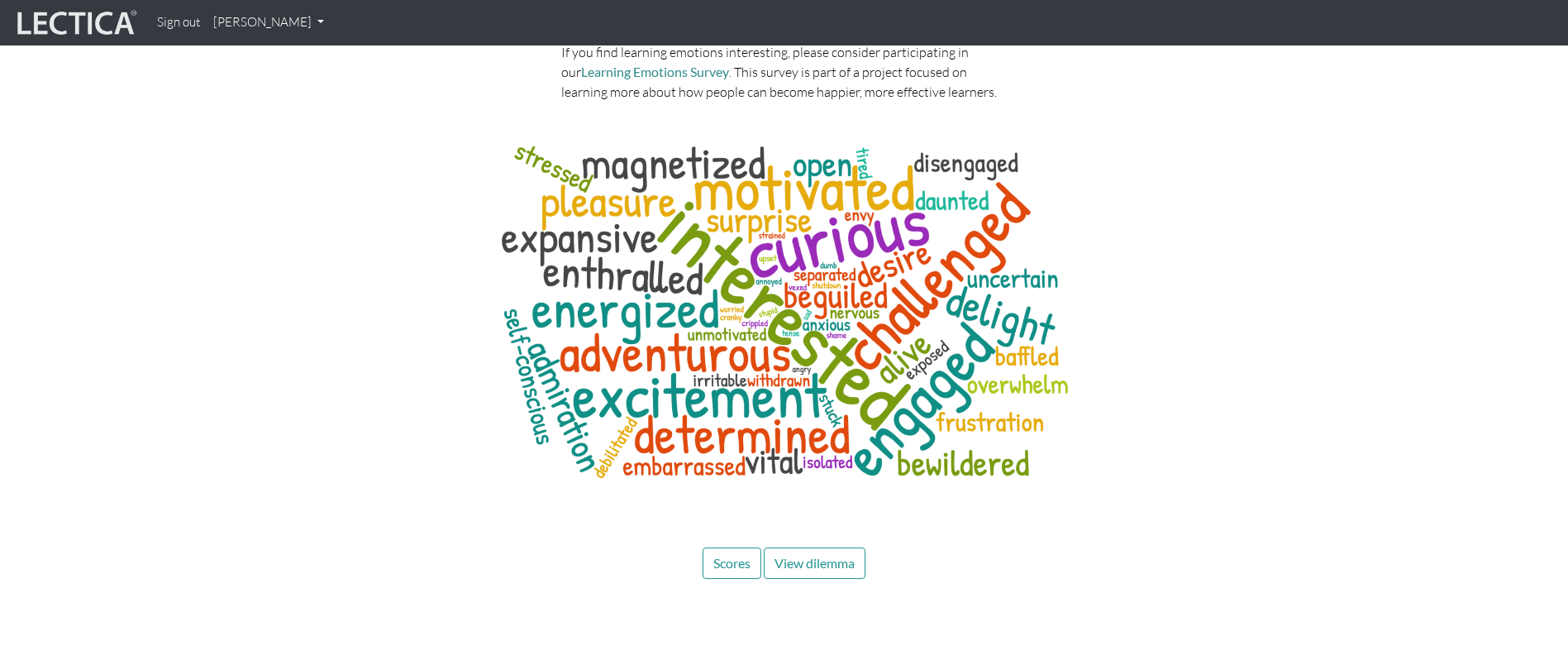
scroll to position [7815, 0]
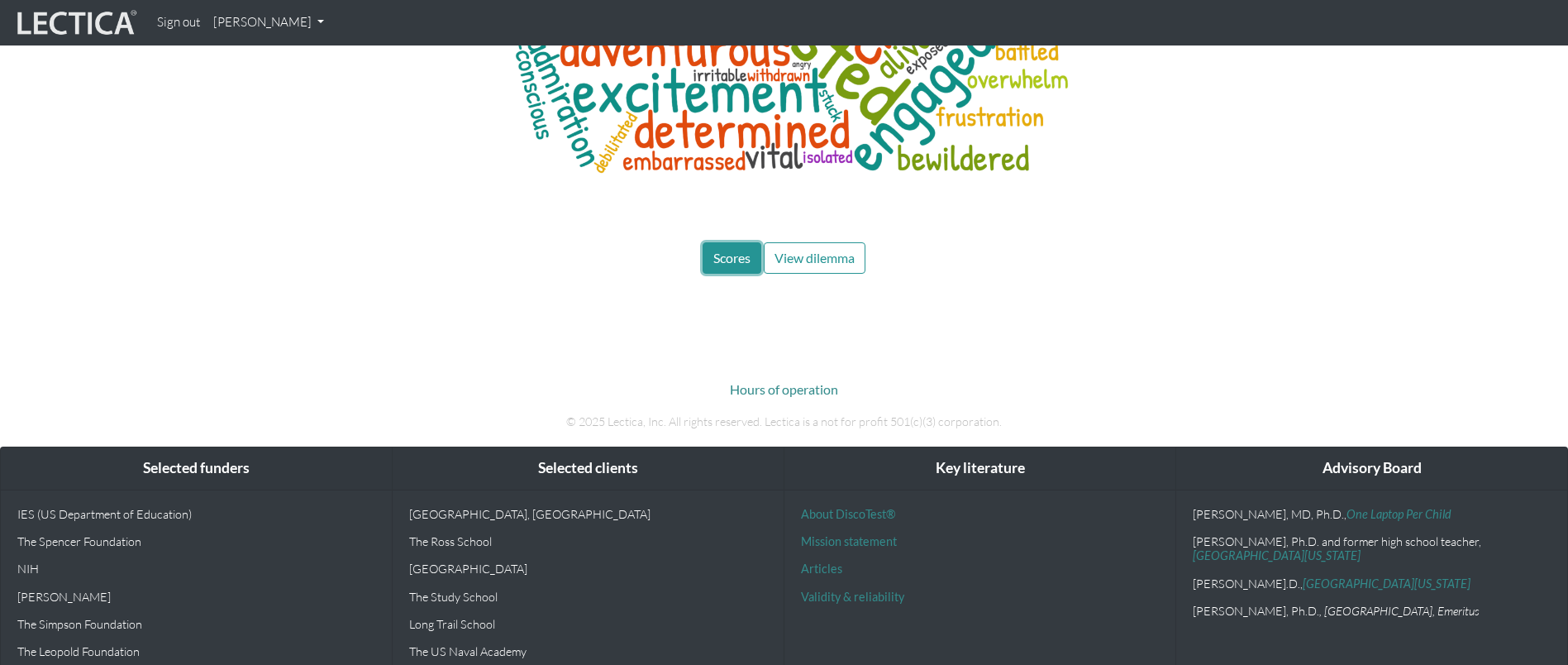
click at [739, 250] on span "Scores" at bounding box center [731, 257] width 37 height 16
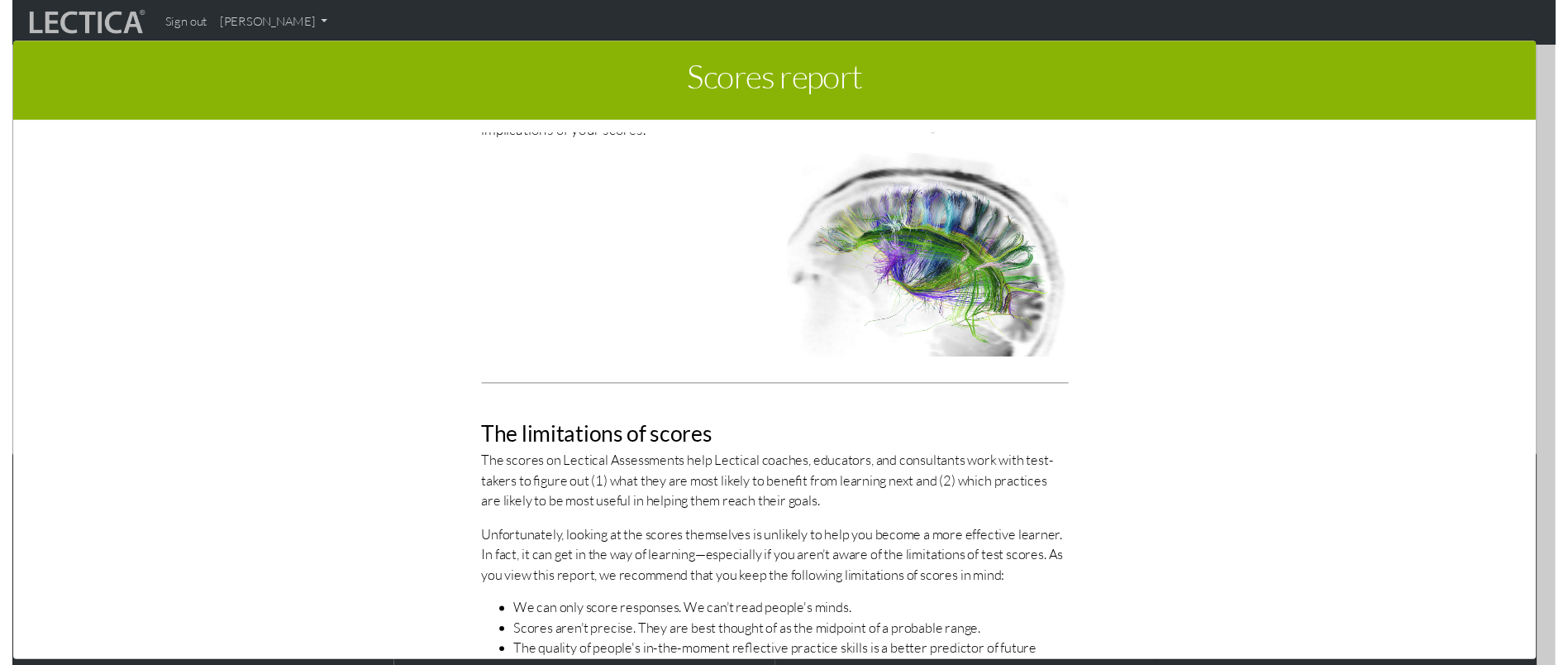
scroll to position [0, 0]
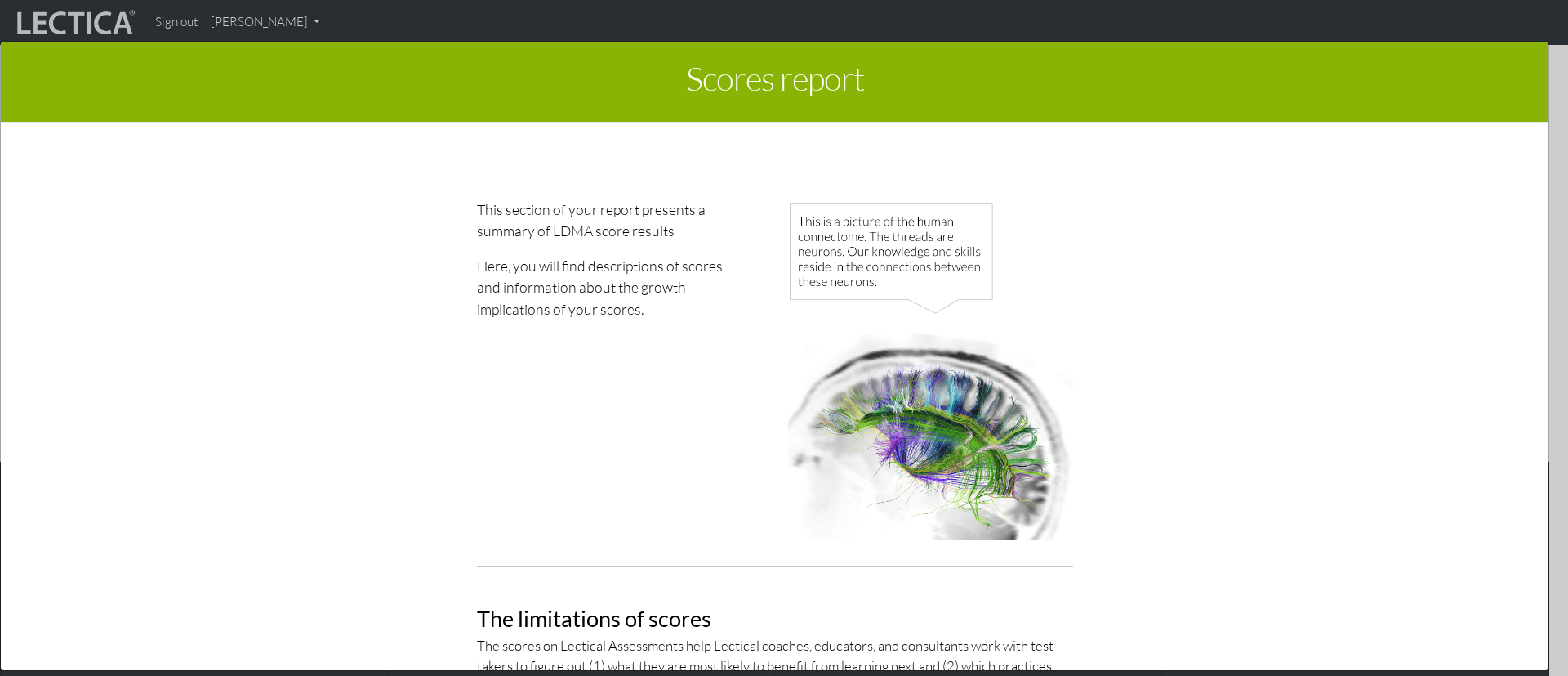
click at [1326, 22] on div "Scores report × This section of your report presents a summary of LDMA score re…" at bounding box center [784, 353] width 1568 height 676
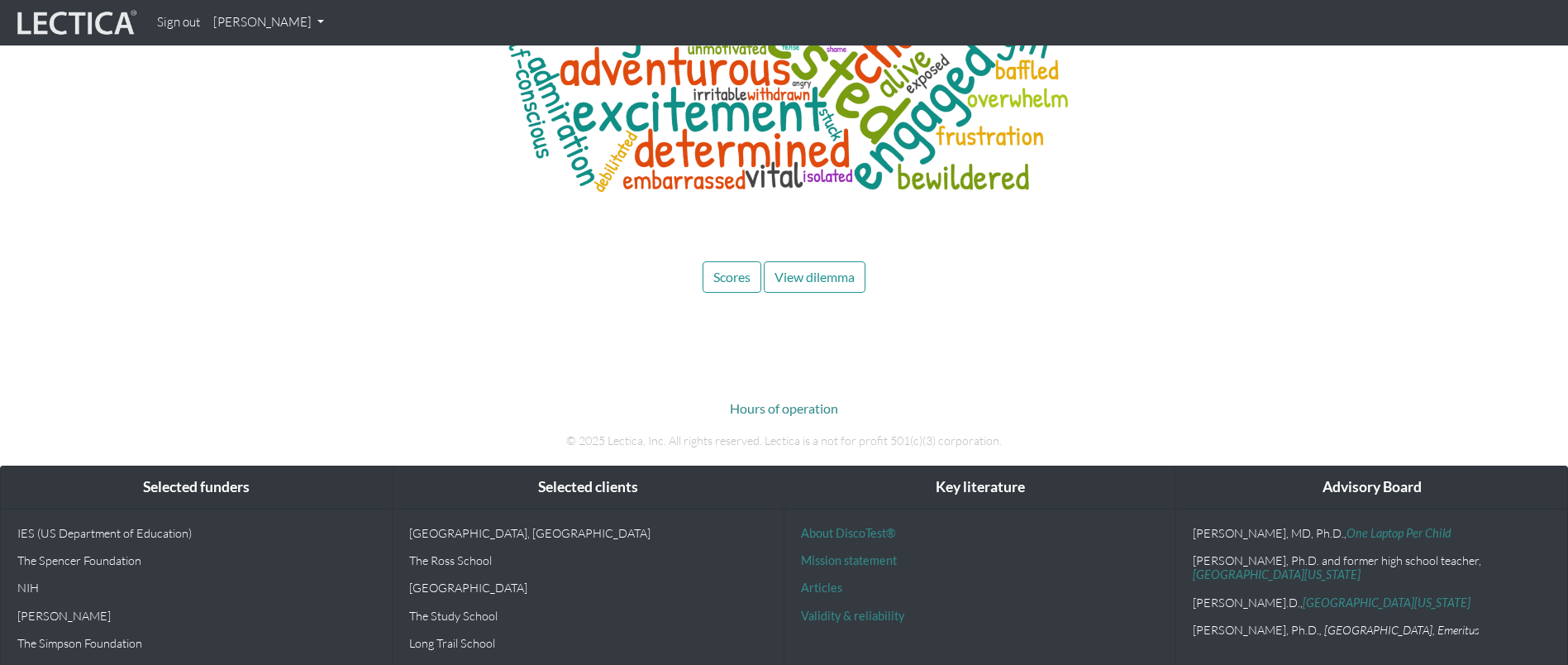
click at [1060, 359] on div "Hours of operation © 2025 Lectica, Inc. All rights reserved. Lectica is a not f…" at bounding box center [784, 411] width 942 height 104
